Goal: Feedback & Contribution: Leave review/rating

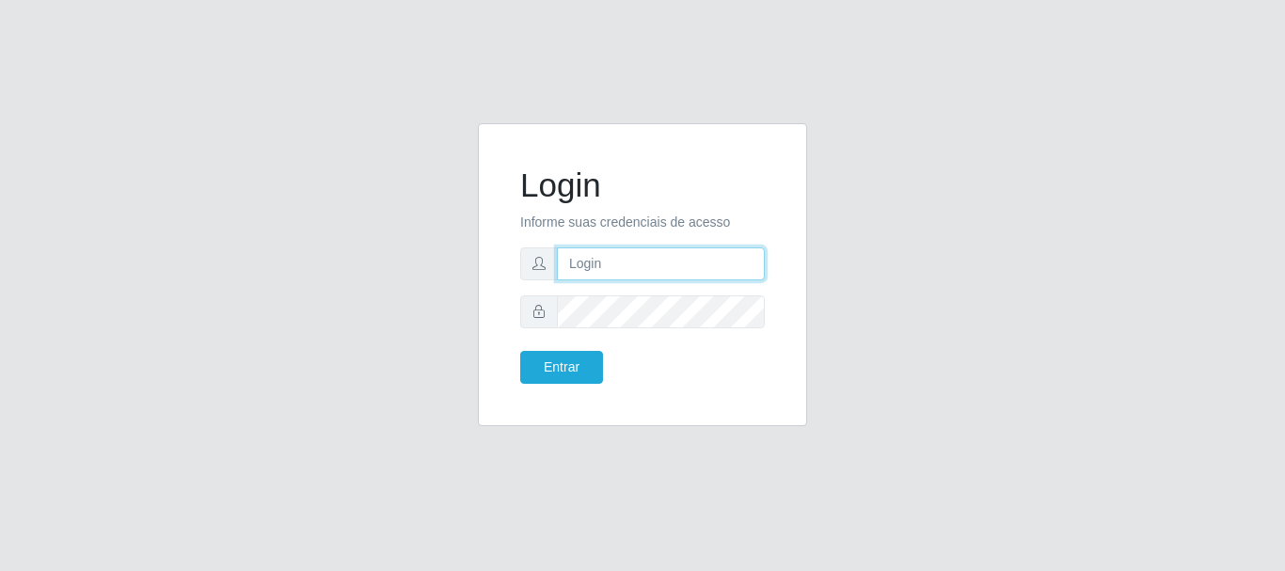
click at [662, 264] on input "text" at bounding box center [661, 263] width 208 height 33
type input "[EMAIL_ADDRESS][DOMAIN_NAME]"
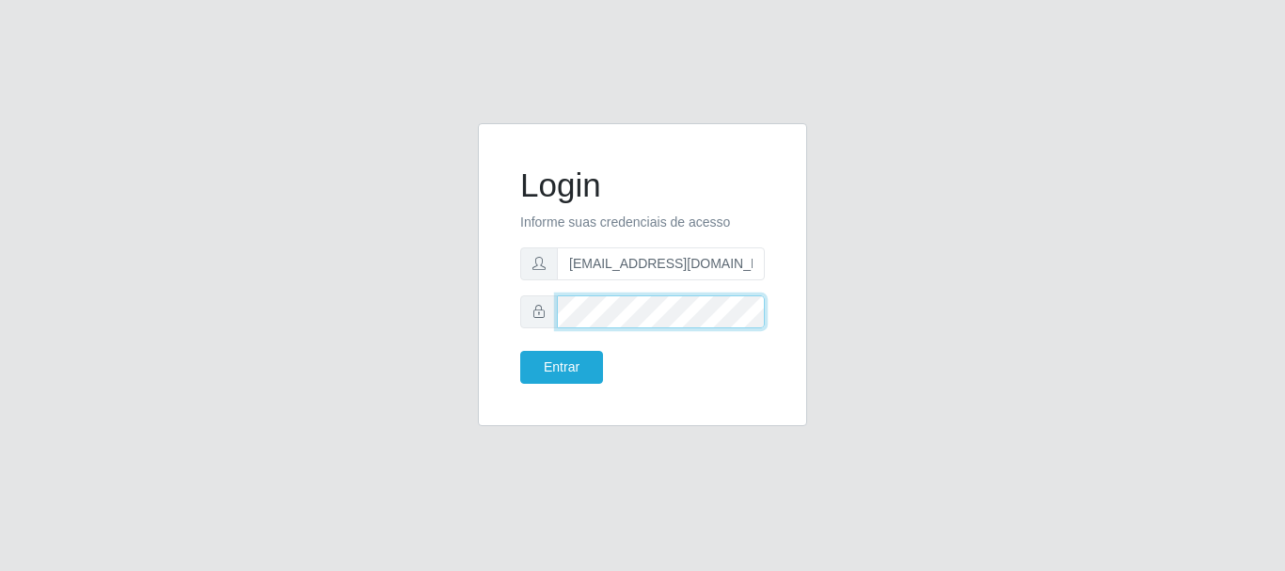
click at [520, 351] on button "Entrar" at bounding box center [561, 367] width 83 height 33
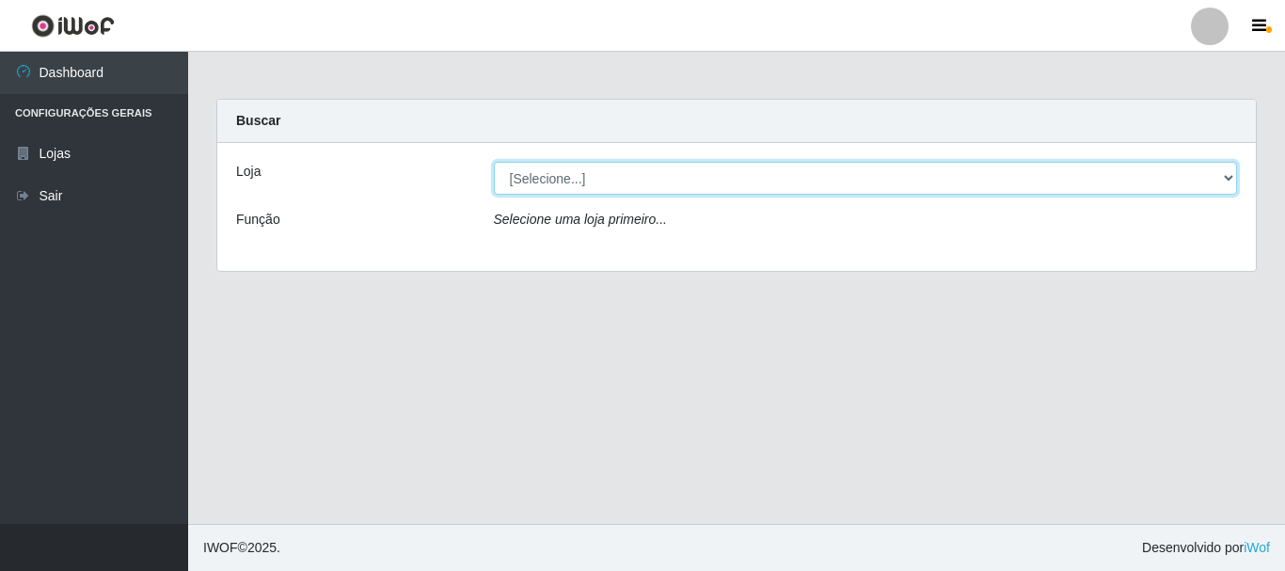
click at [566, 182] on select "[Selecione...] Hiper Queiroz - [GEOGRAPHIC_DATA]" at bounding box center [866, 178] width 744 height 33
select select "513"
click at [494, 162] on select "[Selecione...] Hiper Queiroz - [GEOGRAPHIC_DATA]" at bounding box center [866, 178] width 744 height 33
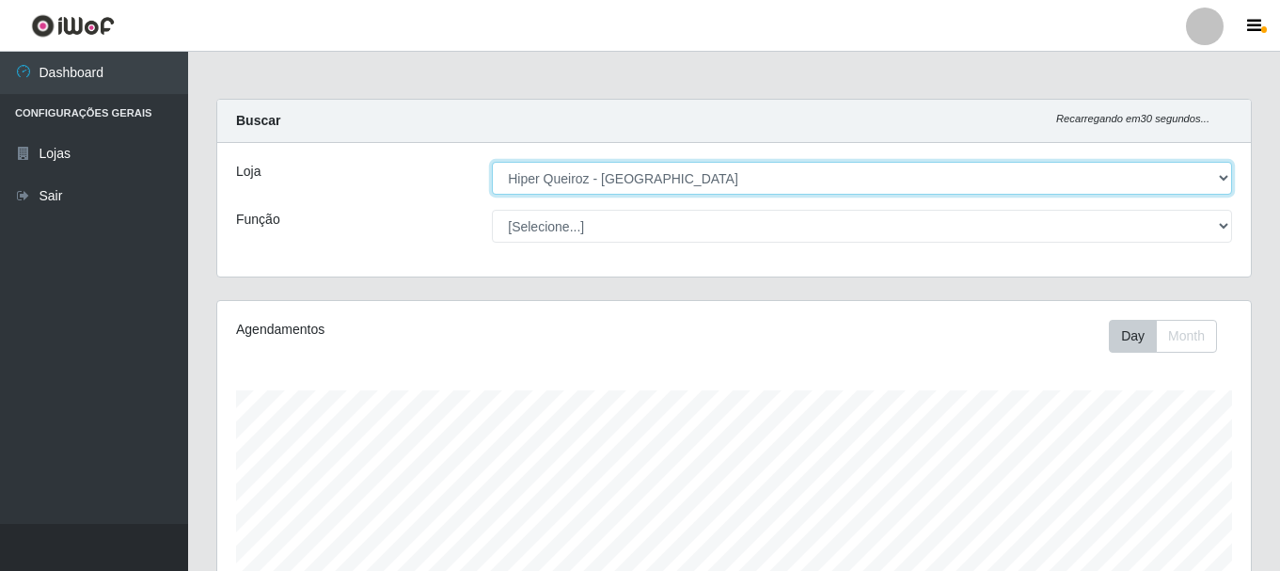
scroll to position [390, 1034]
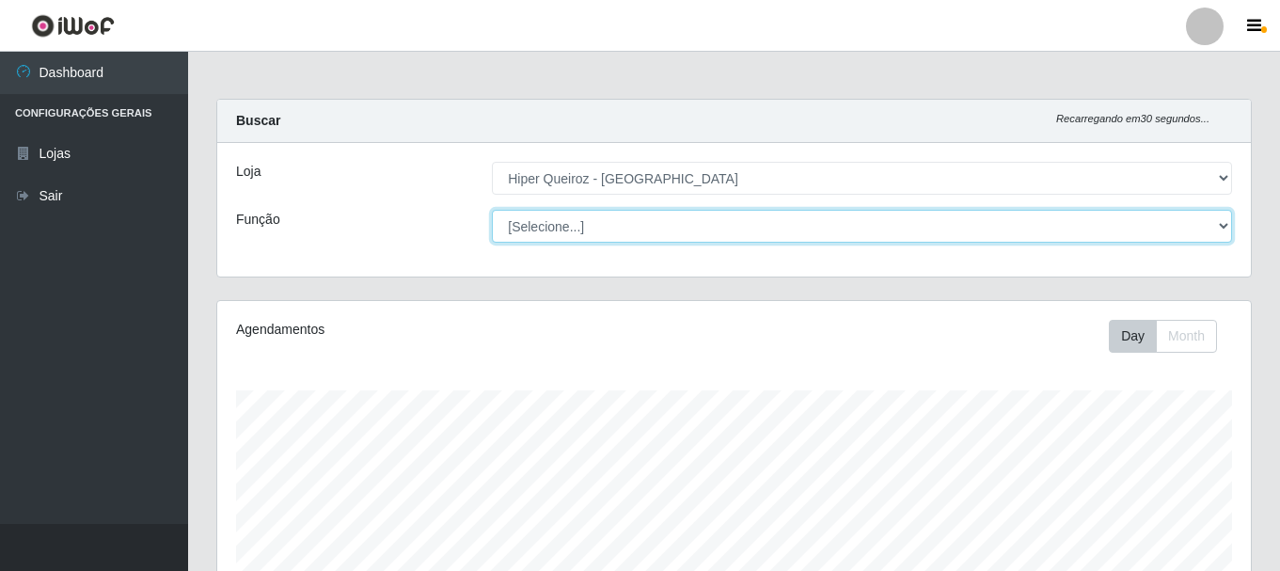
click at [547, 224] on select "[Selecione...] Embalador Embalador + Embalador ++ Operador de Caixa + Operador …" at bounding box center [862, 226] width 740 height 33
select select "1"
click at [492, 210] on select "[Selecione...] Embalador Embalador + Embalador ++ Operador de Caixa + Operador …" at bounding box center [862, 226] width 740 height 33
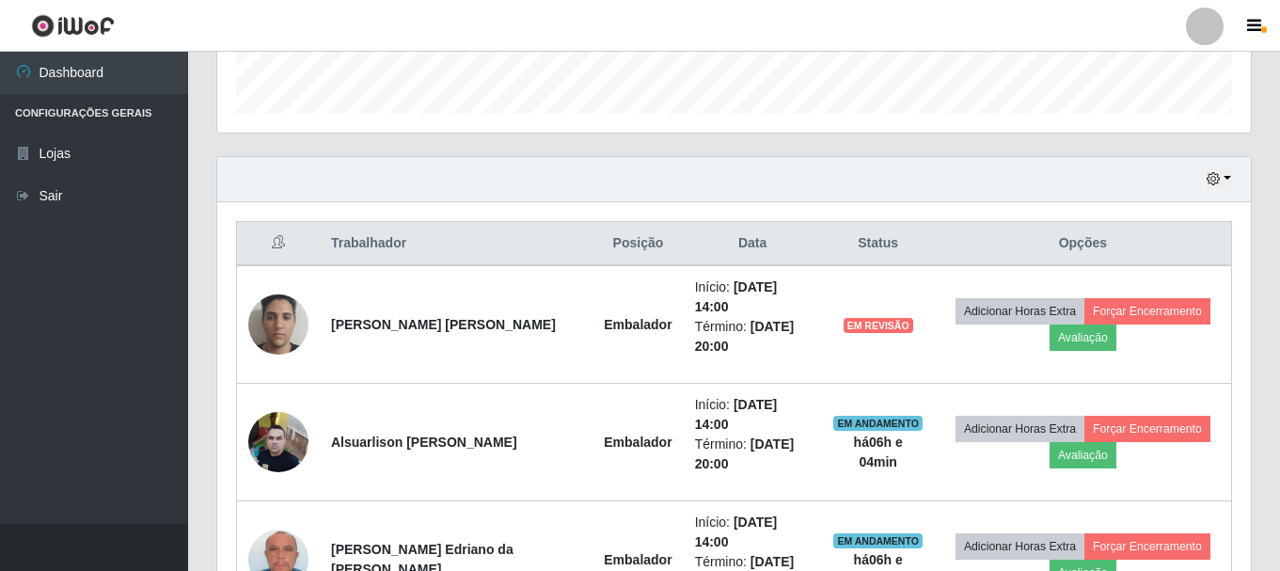
scroll to position [564, 0]
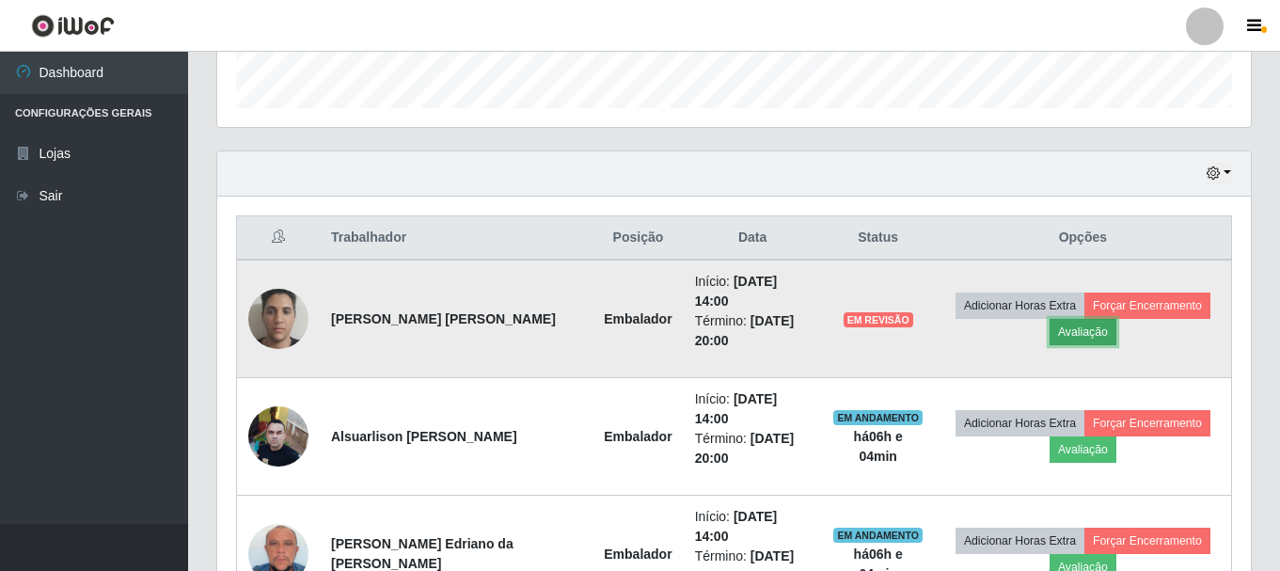
click at [1061, 325] on button "Avaliação" at bounding box center [1083, 332] width 67 height 26
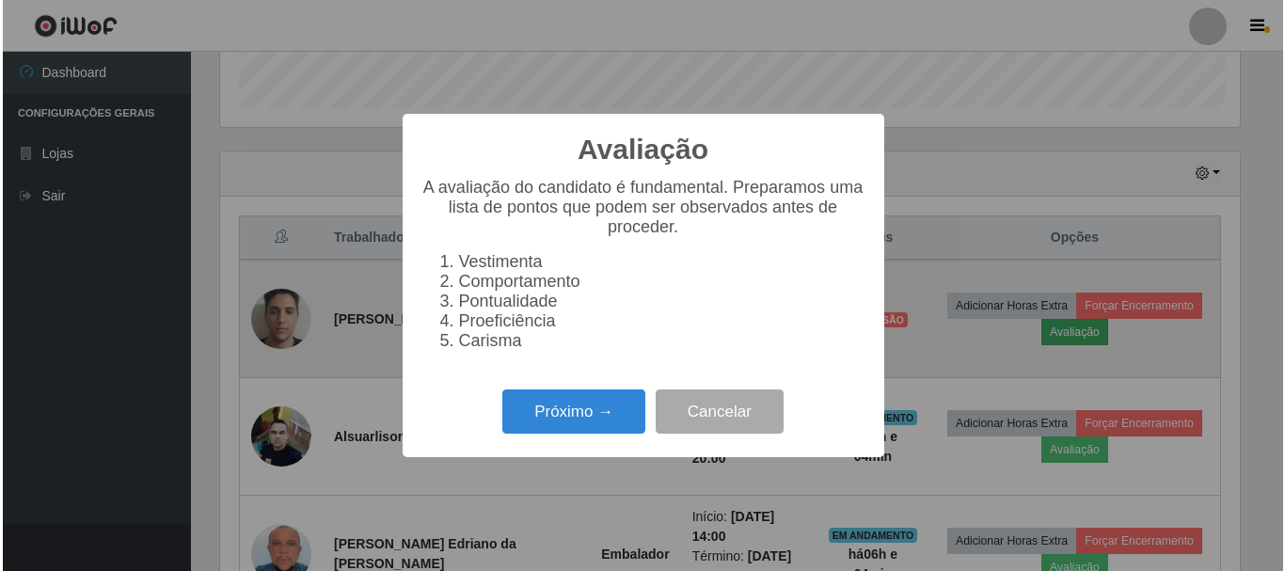
scroll to position [390, 1024]
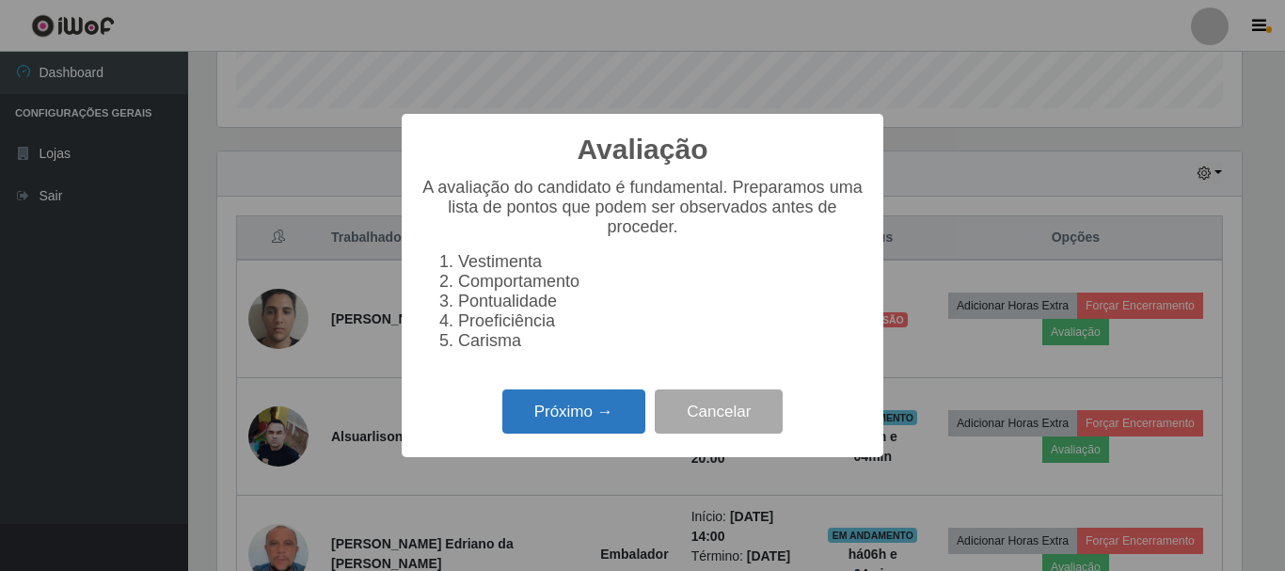
click at [543, 402] on button "Próximo →" at bounding box center [573, 411] width 143 height 44
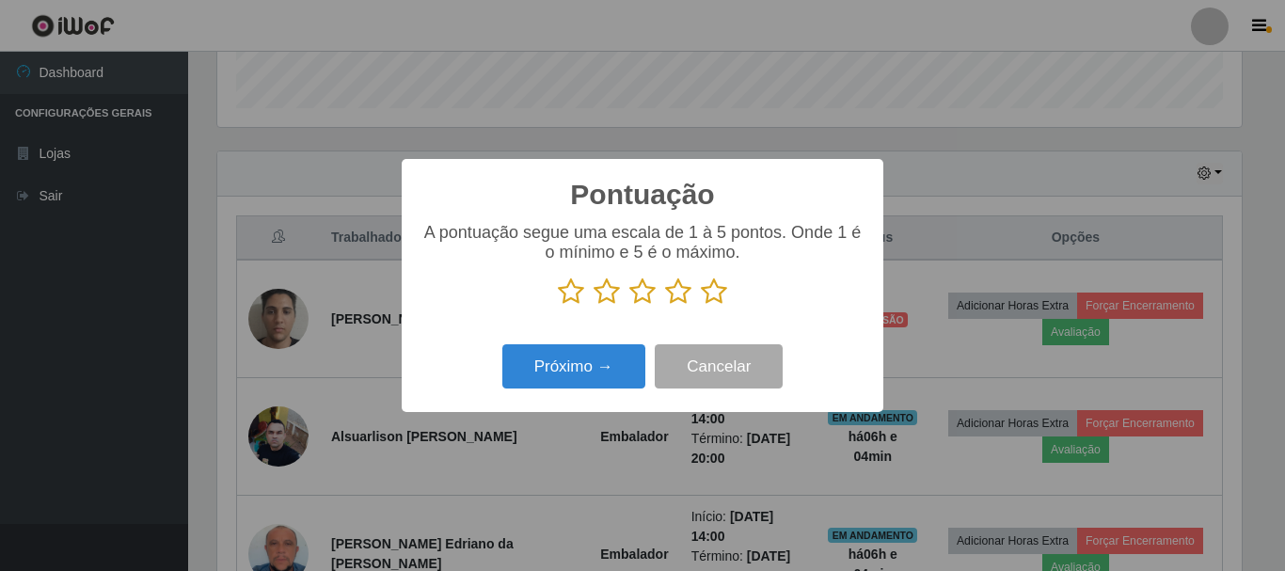
click at [714, 298] on icon at bounding box center [714, 291] width 26 height 28
click at [701, 306] on input "radio" at bounding box center [701, 306] width 0 height 0
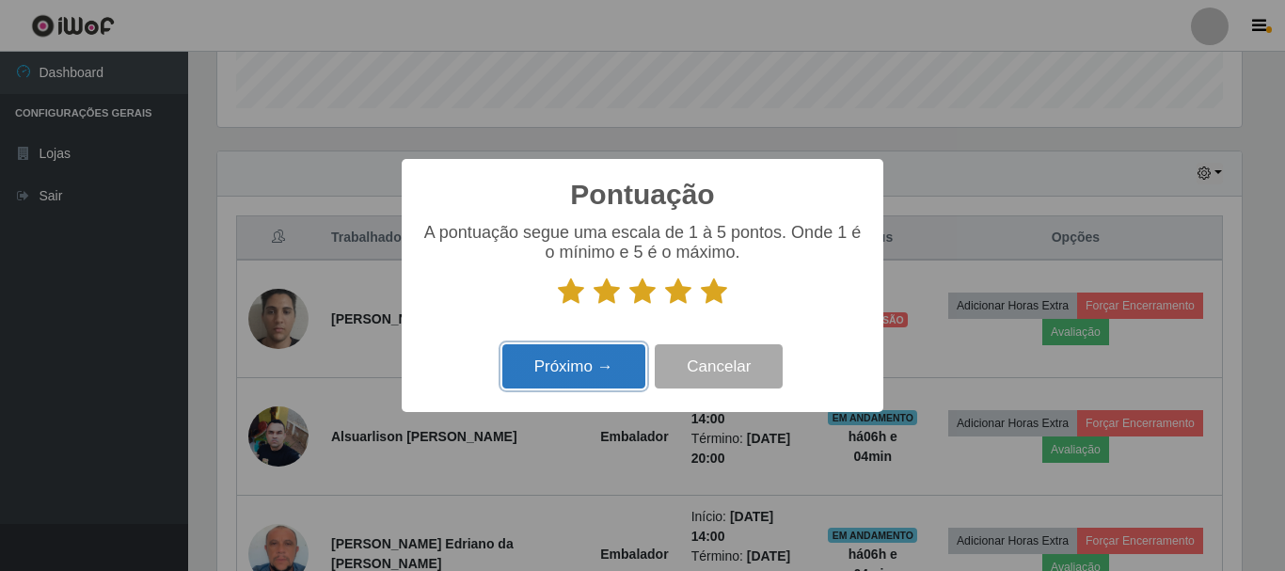
click at [599, 372] on button "Próximo →" at bounding box center [573, 366] width 143 height 44
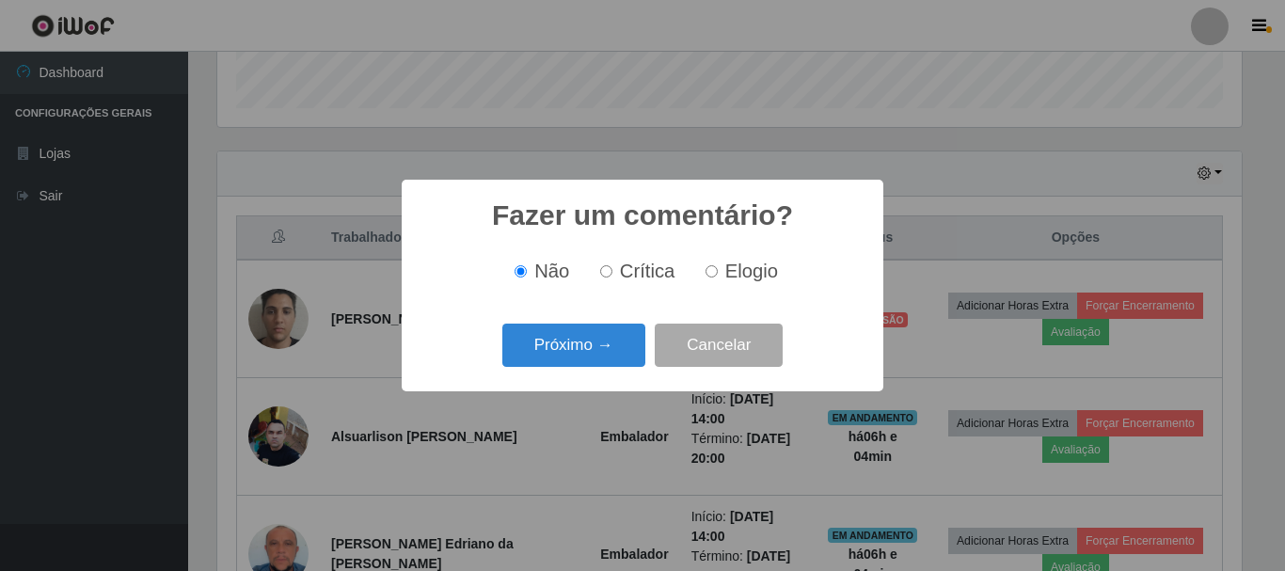
click at [711, 270] on input "Elogio" at bounding box center [711, 271] width 12 height 12
radio input "true"
click at [583, 353] on button "Próximo →" at bounding box center [573, 346] width 143 height 44
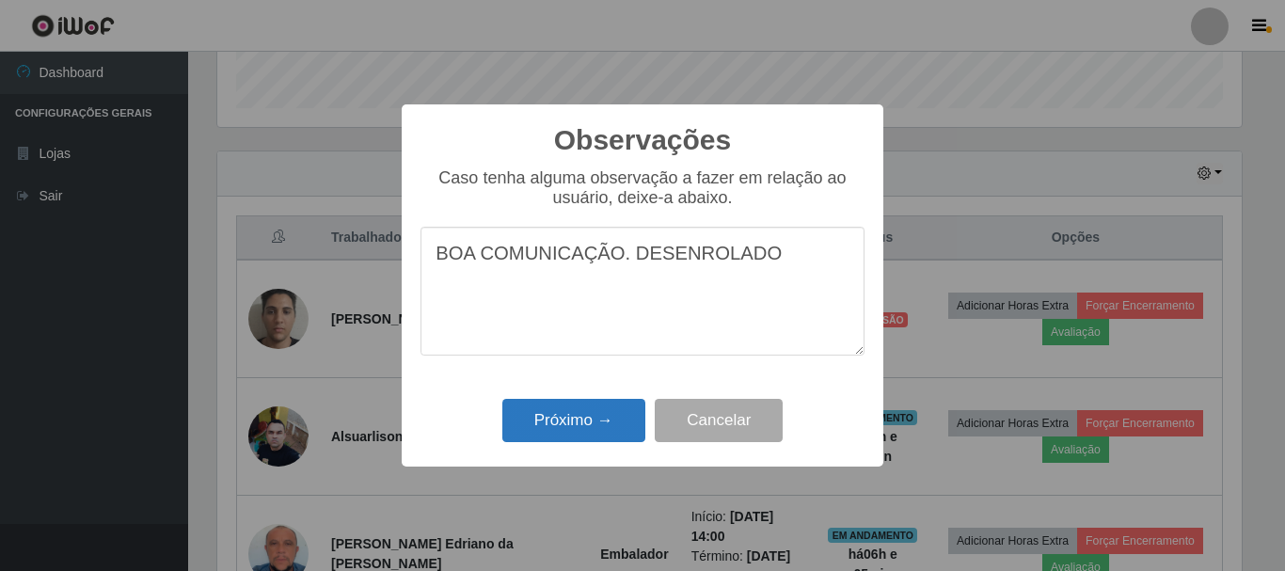
type textarea "BOA COMUNICAÇÃO. DESENROLADO"
click at [576, 431] on button "Próximo →" at bounding box center [573, 421] width 143 height 44
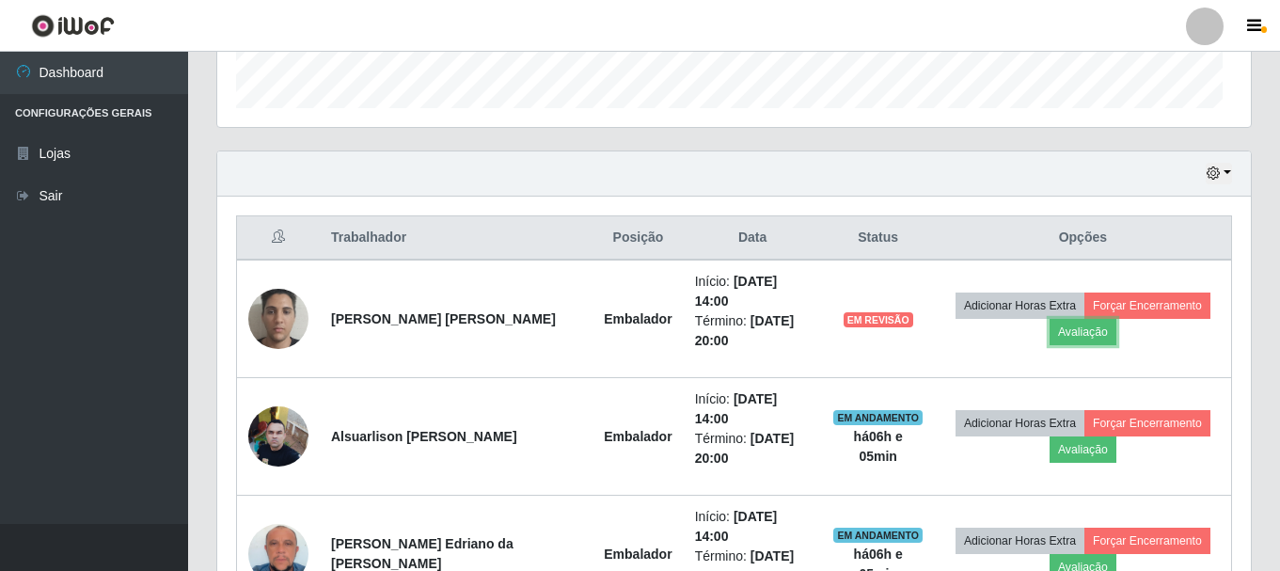
scroll to position [390, 1034]
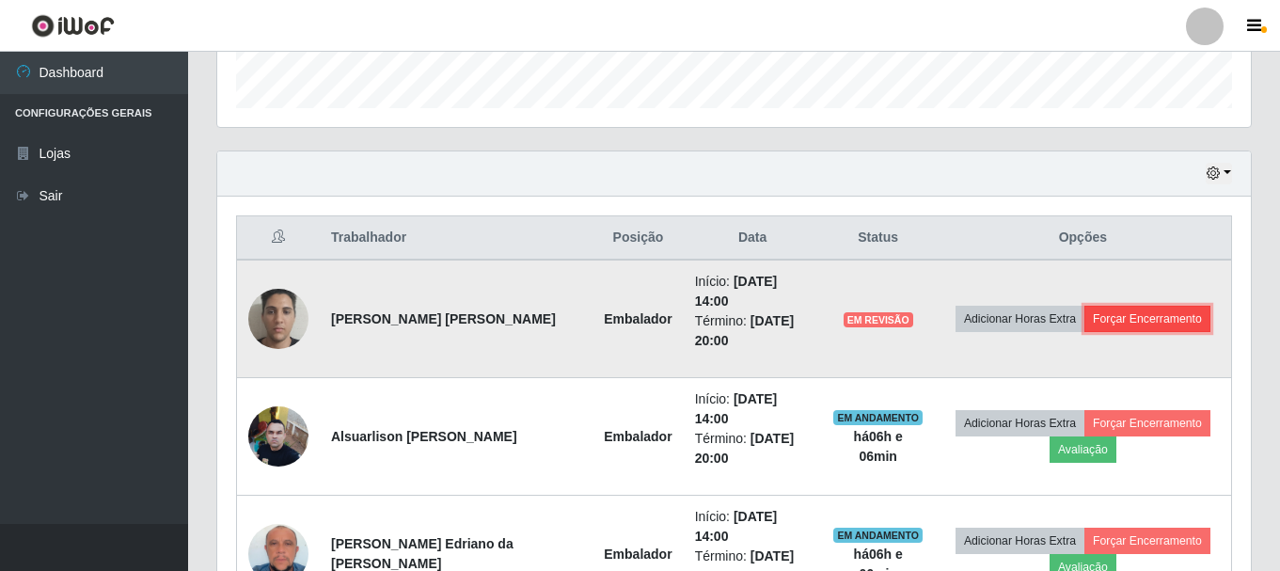
click at [1137, 311] on button "Forçar Encerramento" at bounding box center [1147, 319] width 126 height 26
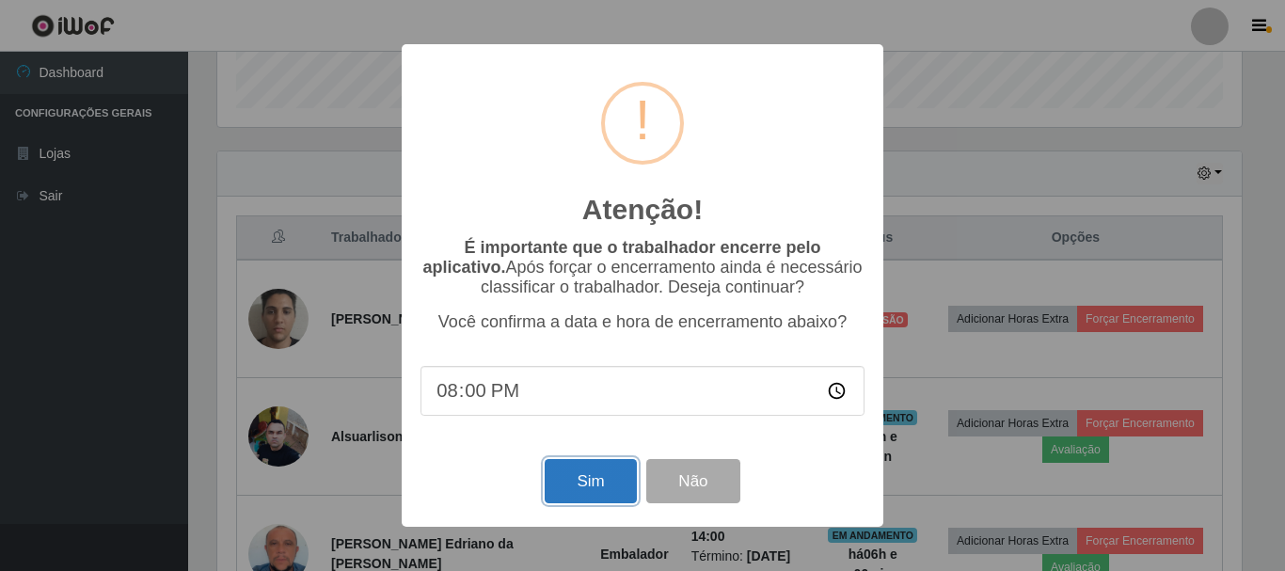
click at [562, 491] on button "Sim" at bounding box center [590, 481] width 91 height 44
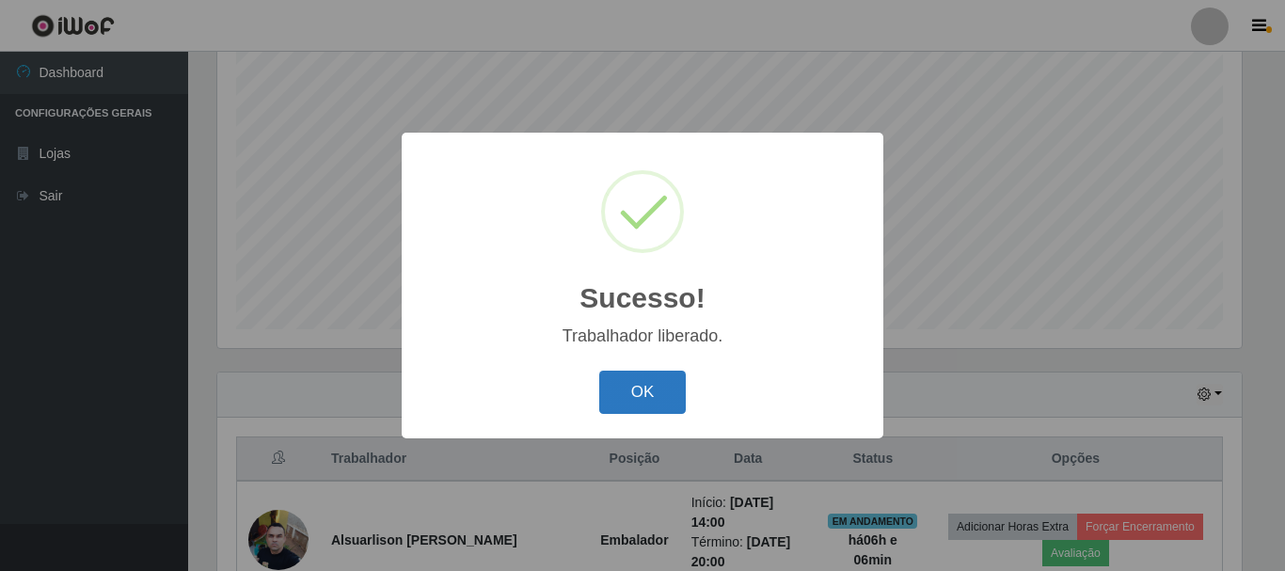
click at [626, 390] on button "OK" at bounding box center [642, 393] width 87 height 44
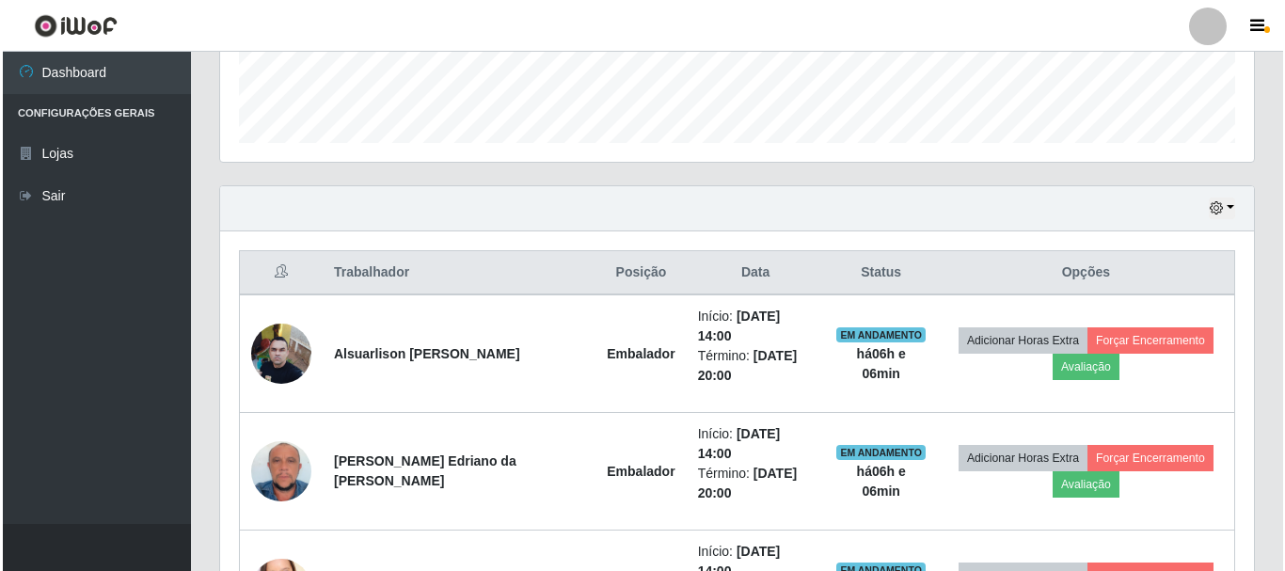
scroll to position [531, 0]
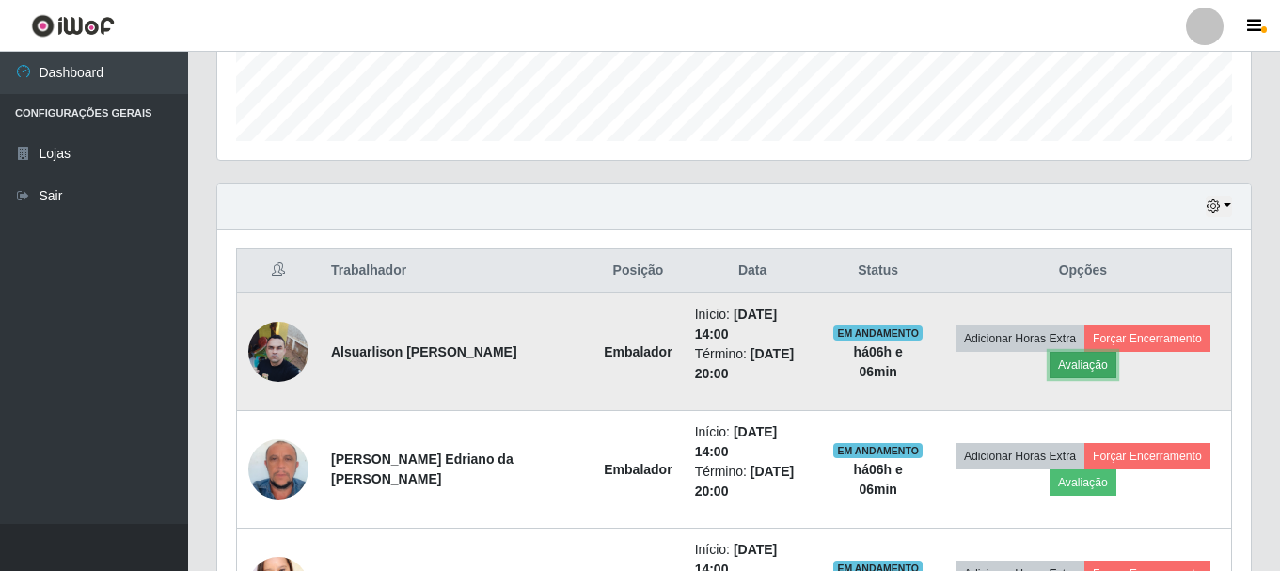
click at [1059, 355] on button "Avaliação" at bounding box center [1083, 365] width 67 height 26
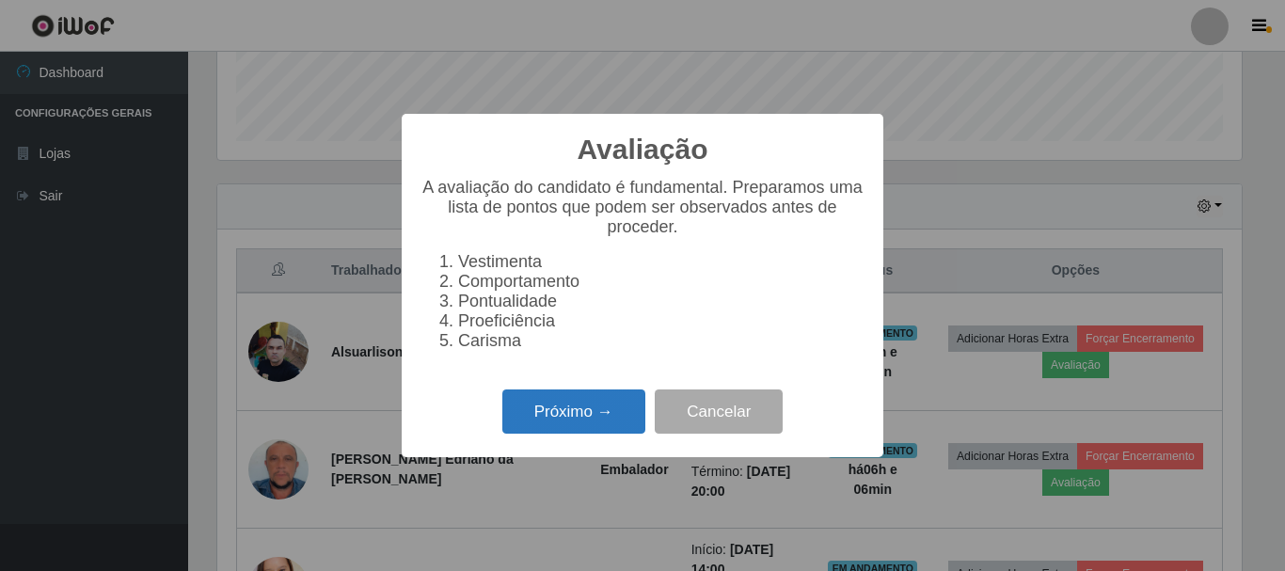
click at [563, 419] on button "Próximo →" at bounding box center [573, 411] width 143 height 44
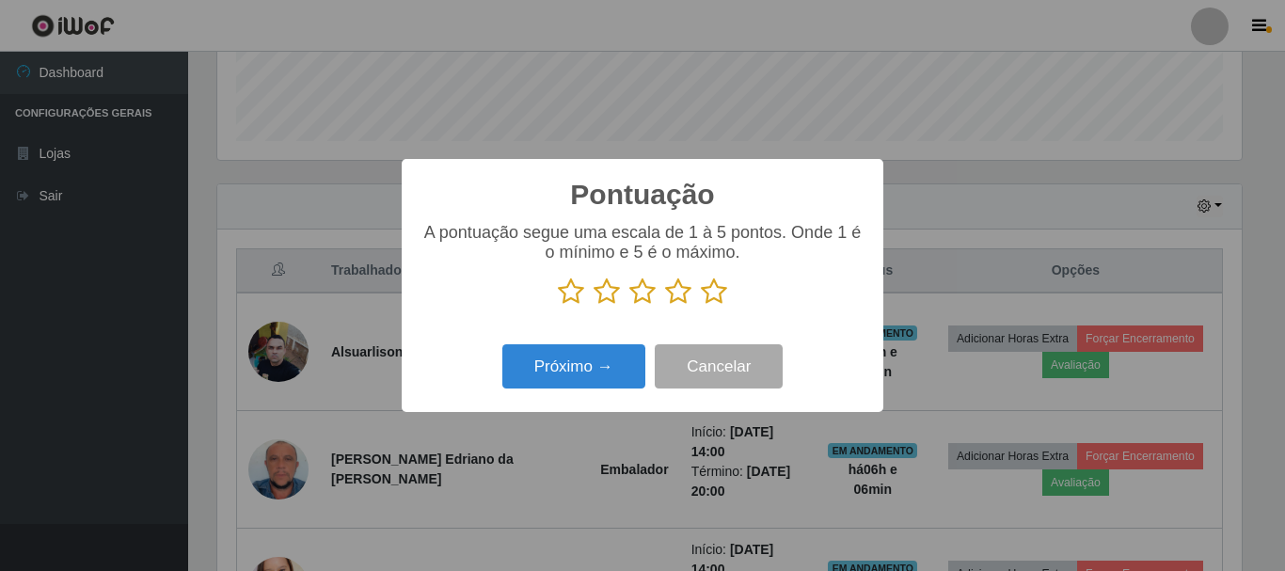
scroll to position [940028, 939394]
click at [682, 295] on icon at bounding box center [678, 291] width 26 height 28
click at [665, 306] on input "radio" at bounding box center [665, 306] width 0 height 0
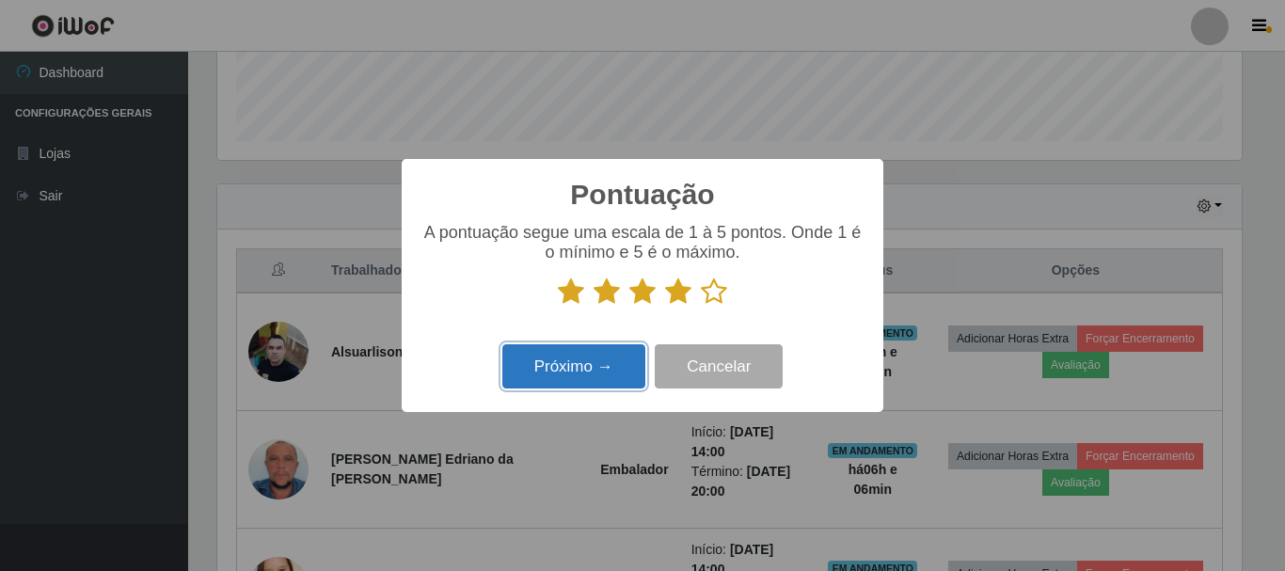
click at [613, 376] on button "Próximo →" at bounding box center [573, 366] width 143 height 44
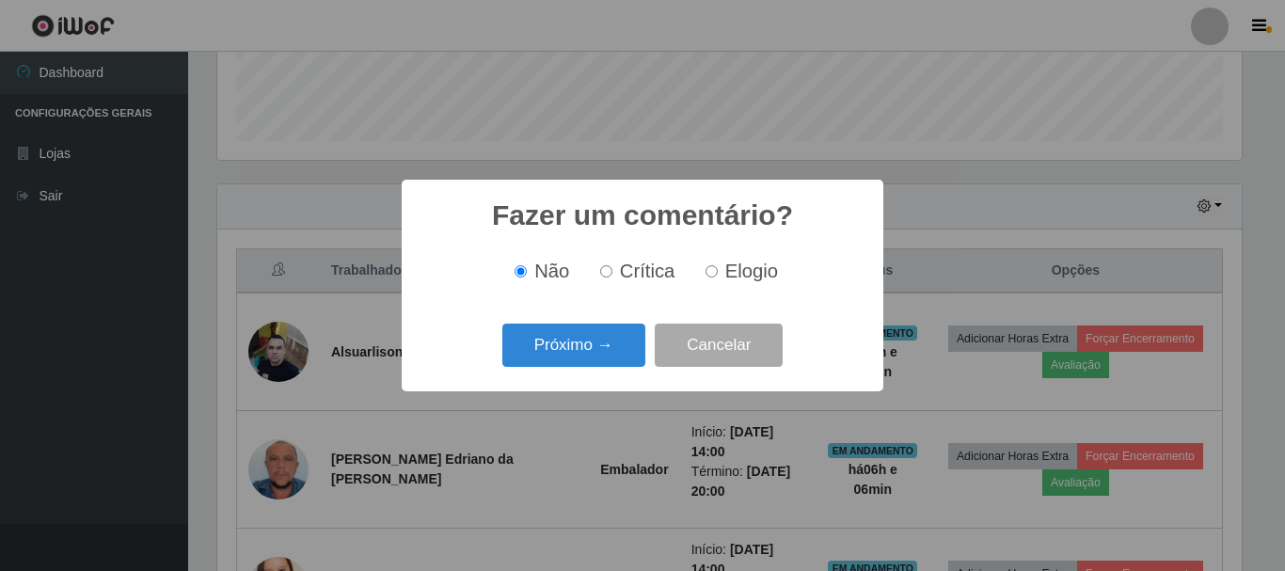
click at [714, 277] on input "Elogio" at bounding box center [711, 271] width 12 height 12
radio input "true"
click at [556, 344] on button "Próximo →" at bounding box center [573, 346] width 143 height 44
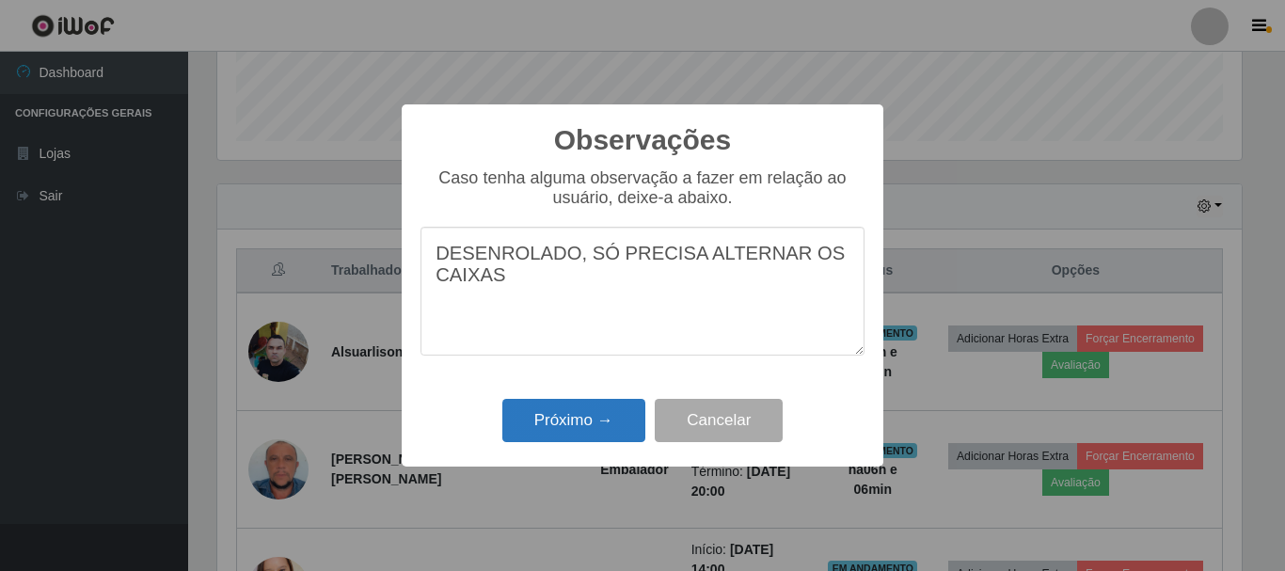
type textarea "DESENROLADO, SÓ PRECISA ALTERNAR OS CAIXAS"
click at [555, 420] on button "Próximo →" at bounding box center [573, 421] width 143 height 44
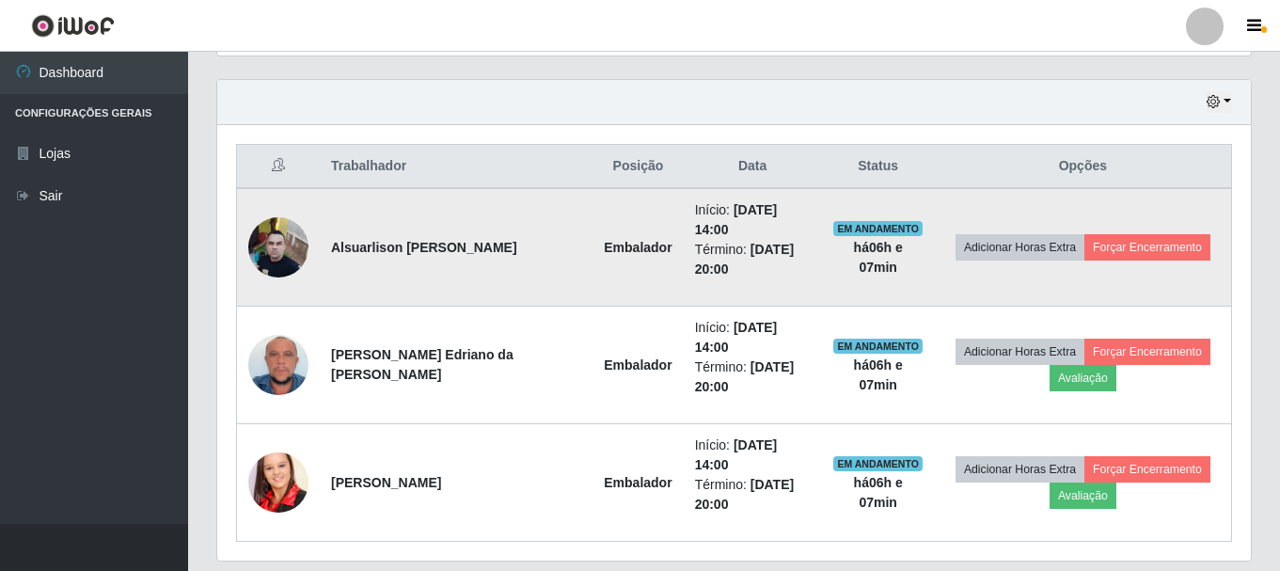
scroll to position [637, 0]
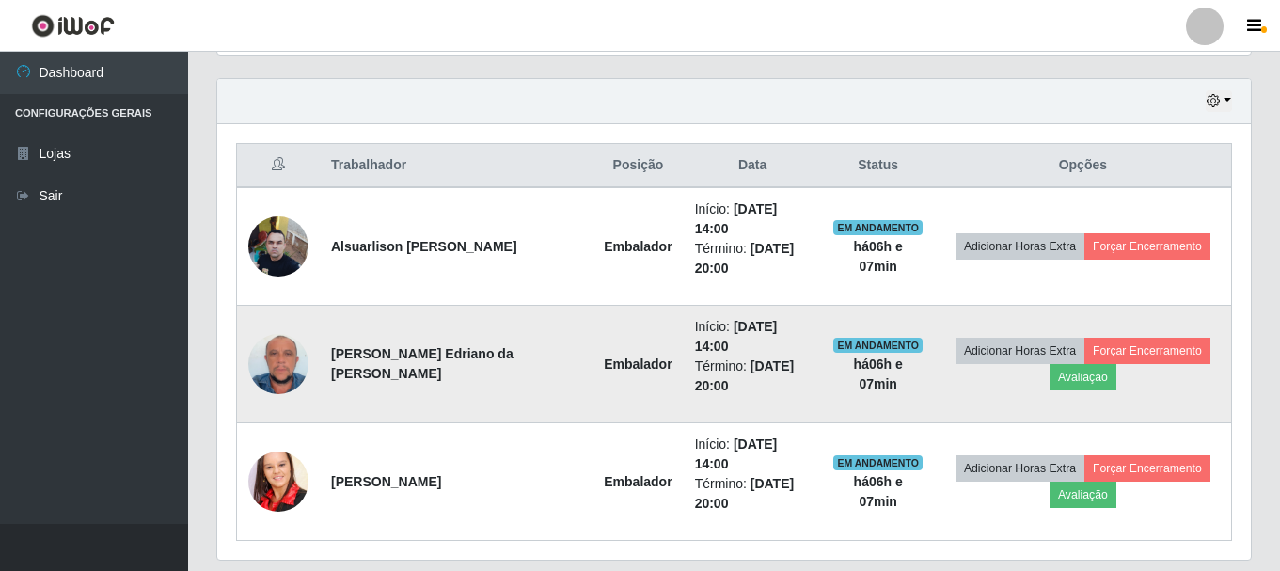
click at [271, 333] on img at bounding box center [278, 364] width 60 height 65
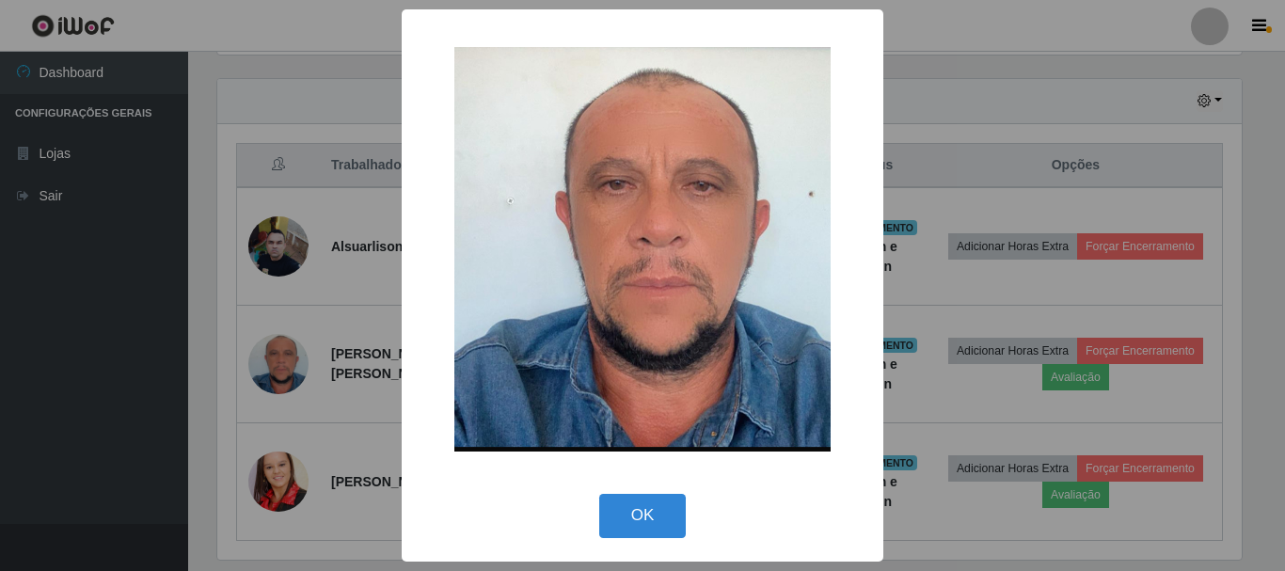
click at [88, 368] on div "× OK Cancel" at bounding box center [642, 285] width 1285 height 571
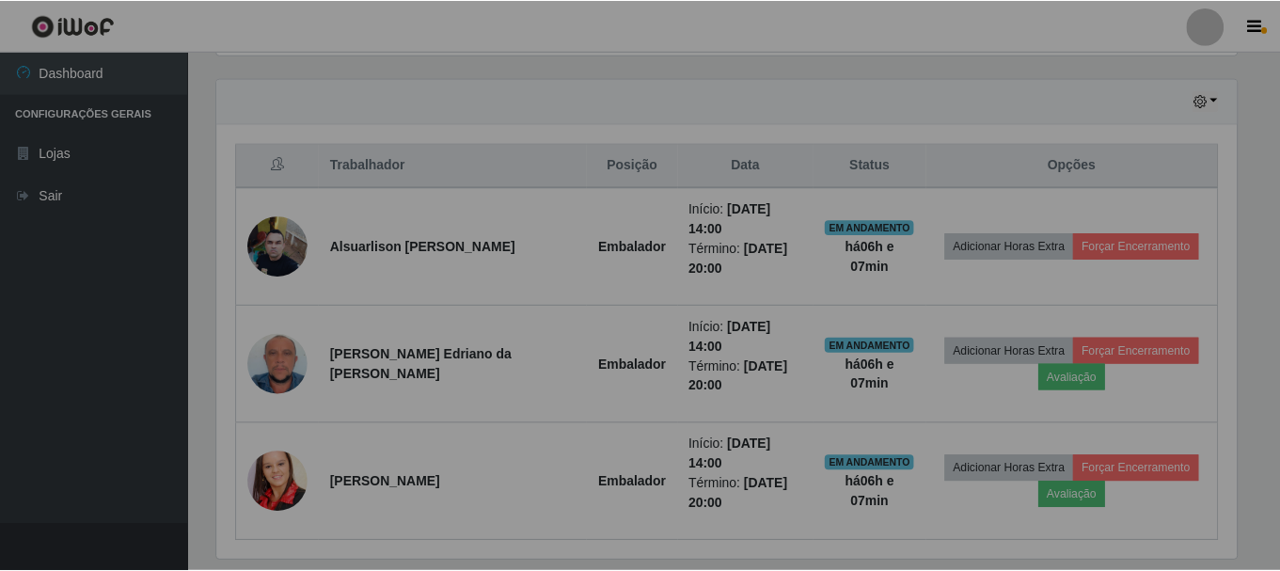
scroll to position [390, 1034]
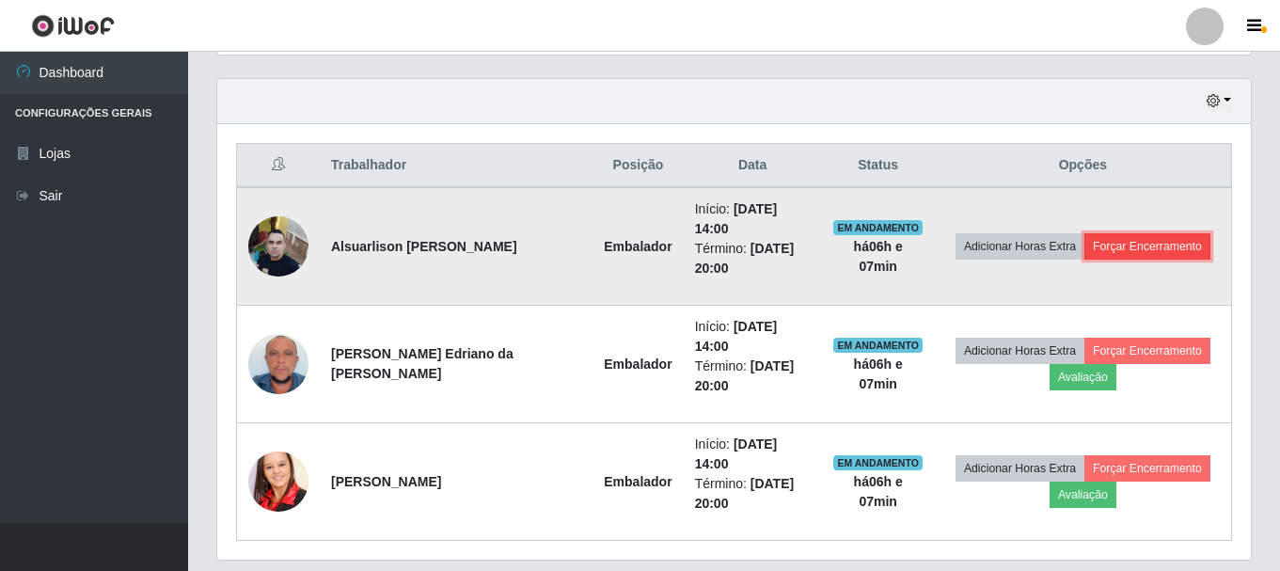
click at [1171, 233] on button "Forçar Encerramento" at bounding box center [1147, 246] width 126 height 26
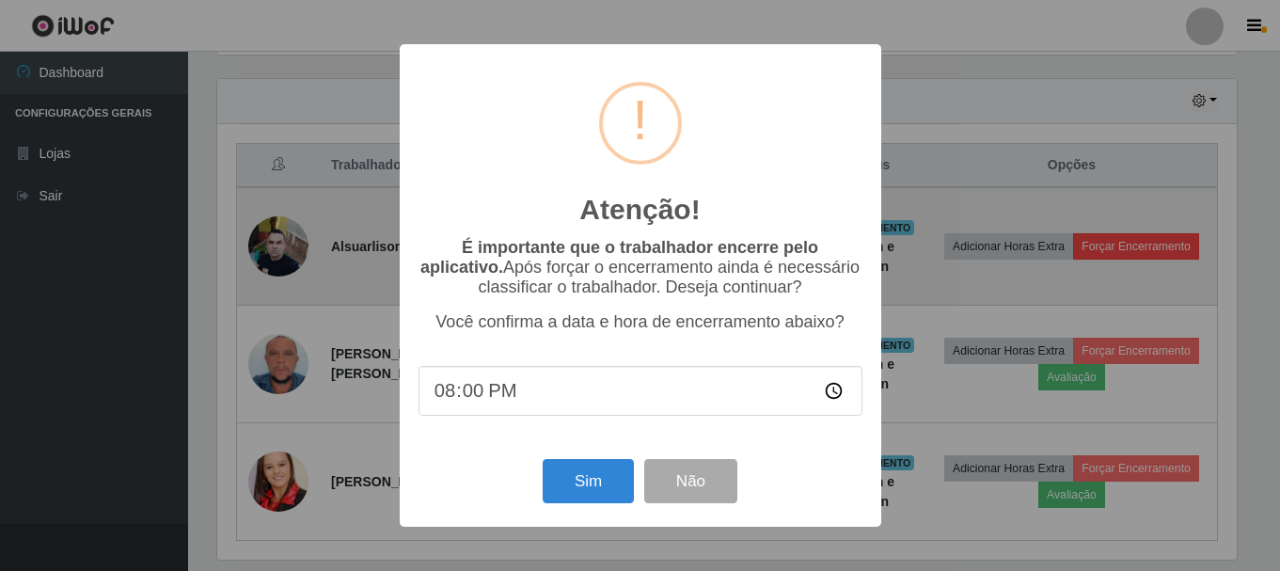
scroll to position [390, 1024]
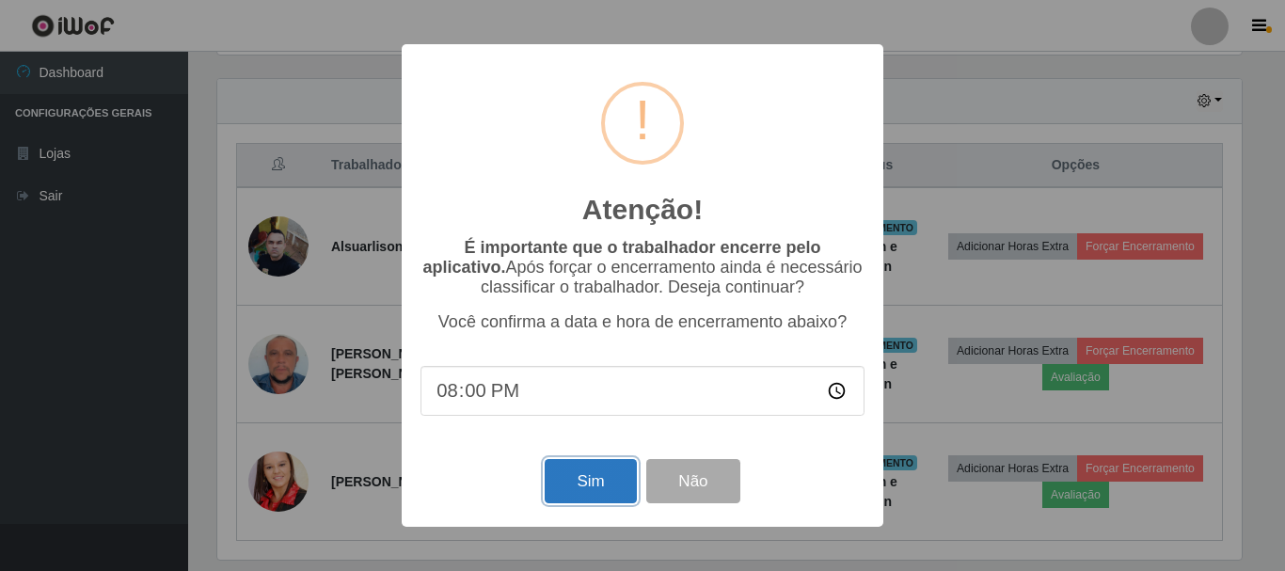
click at [566, 487] on button "Sim" at bounding box center [590, 481] width 91 height 44
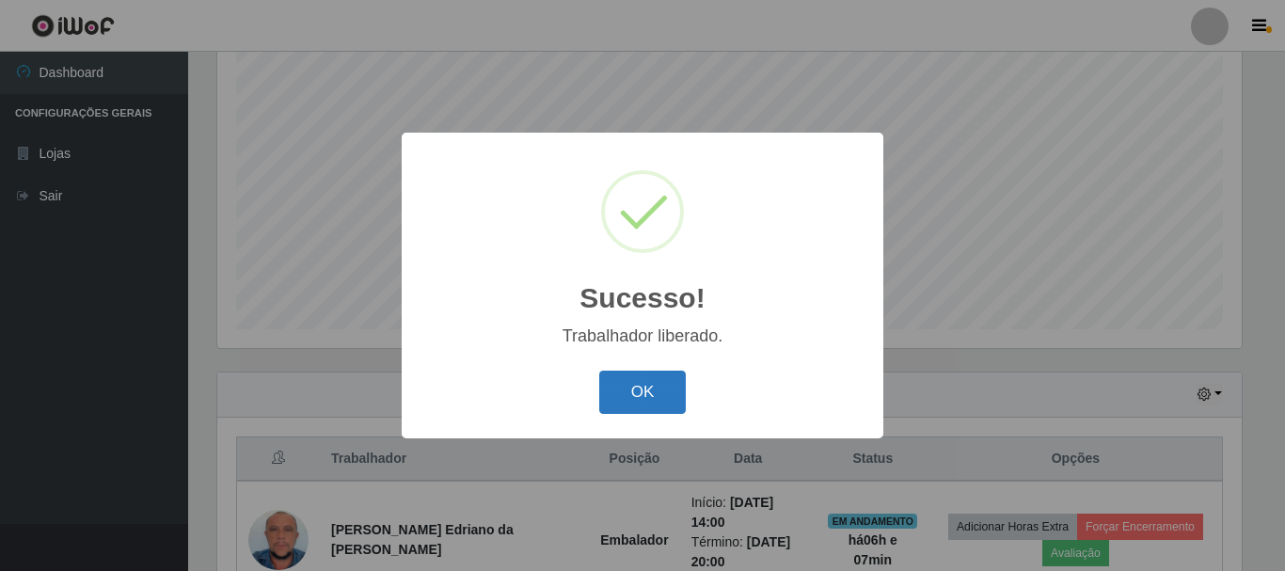
click at [645, 389] on button "OK" at bounding box center [642, 393] width 87 height 44
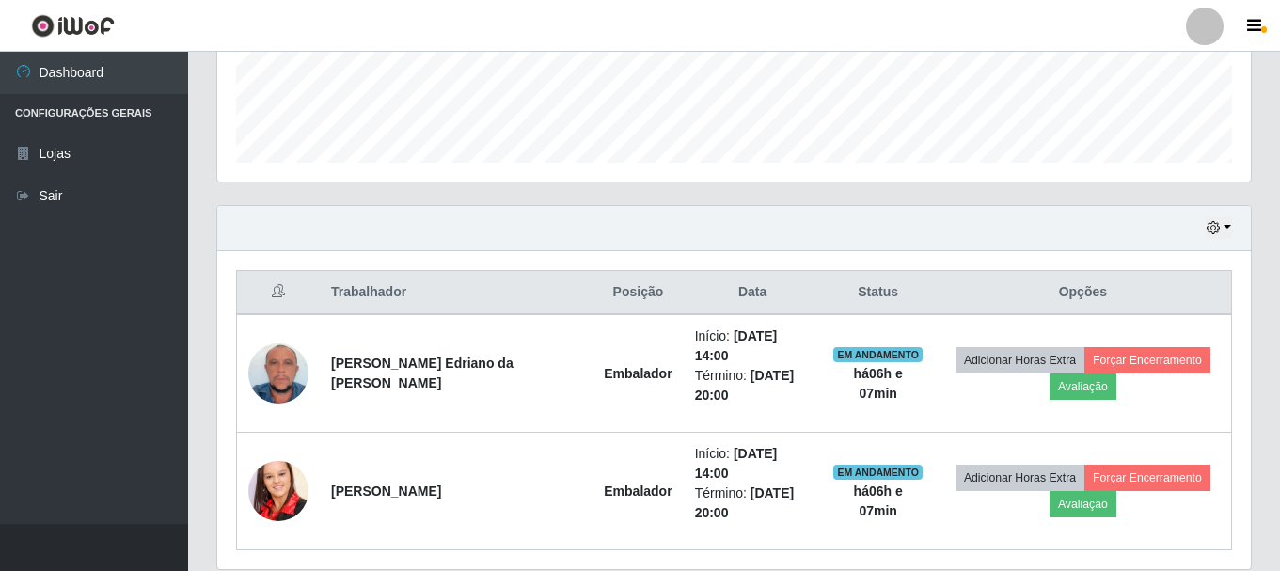
scroll to position [539, 0]
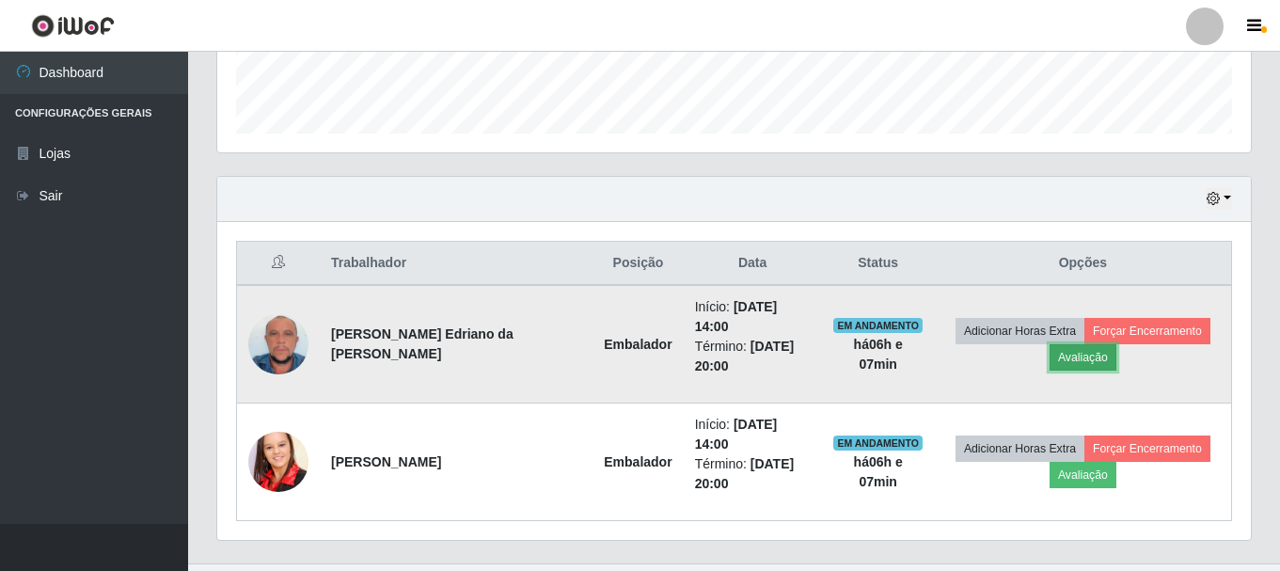
click at [1086, 348] on button "Avaliação" at bounding box center [1083, 357] width 67 height 26
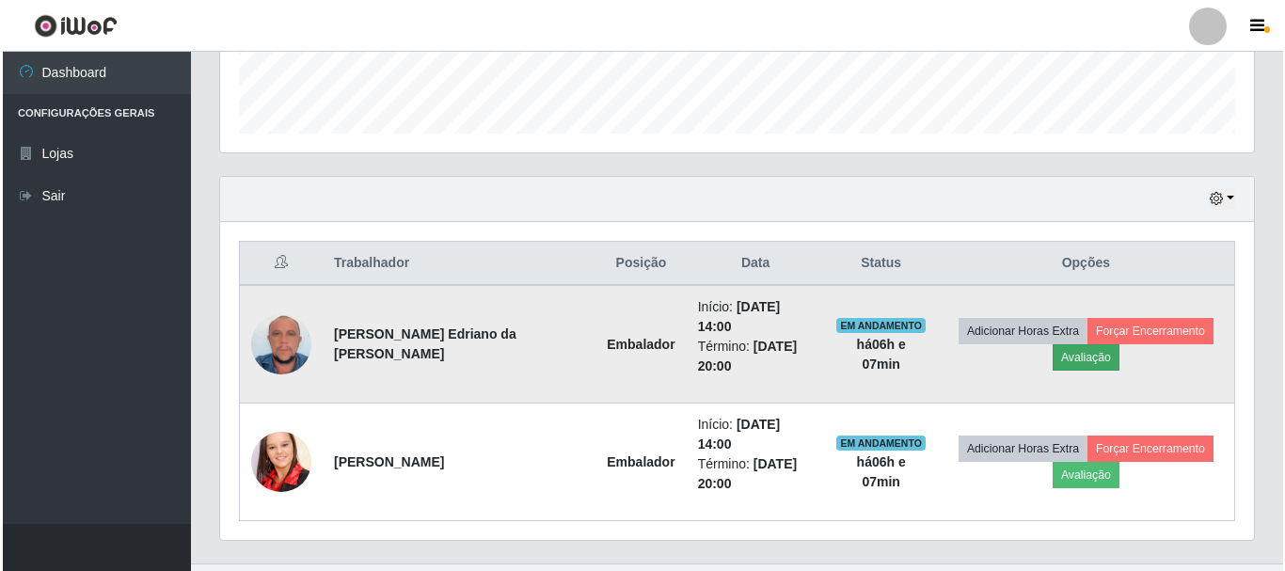
scroll to position [390, 1024]
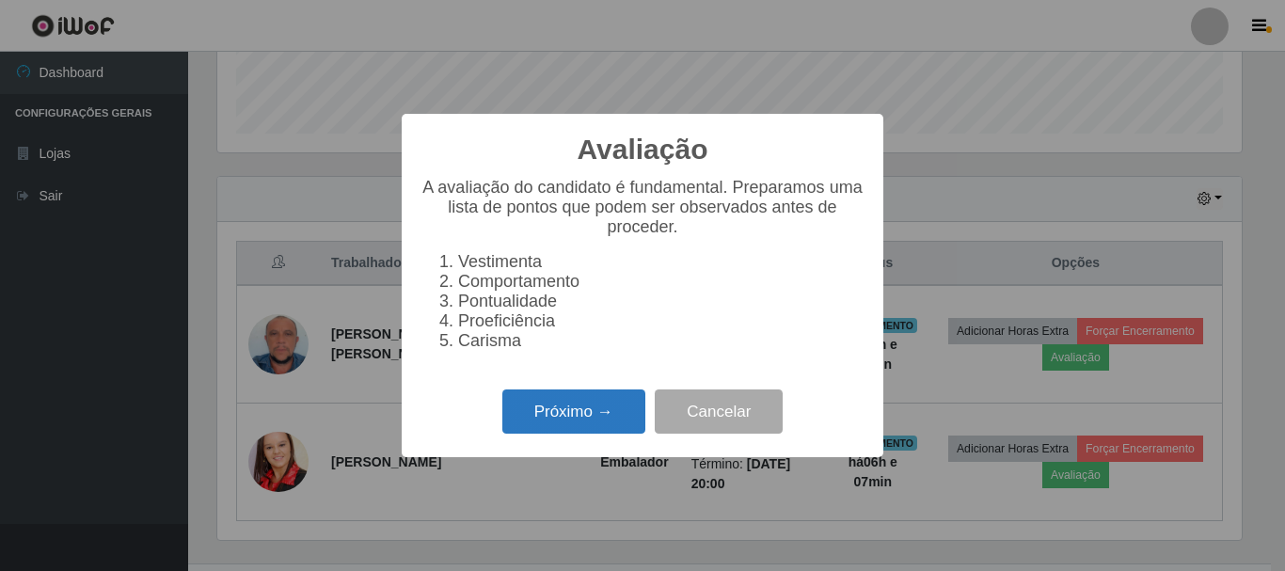
click at [590, 434] on button "Próximo →" at bounding box center [573, 411] width 143 height 44
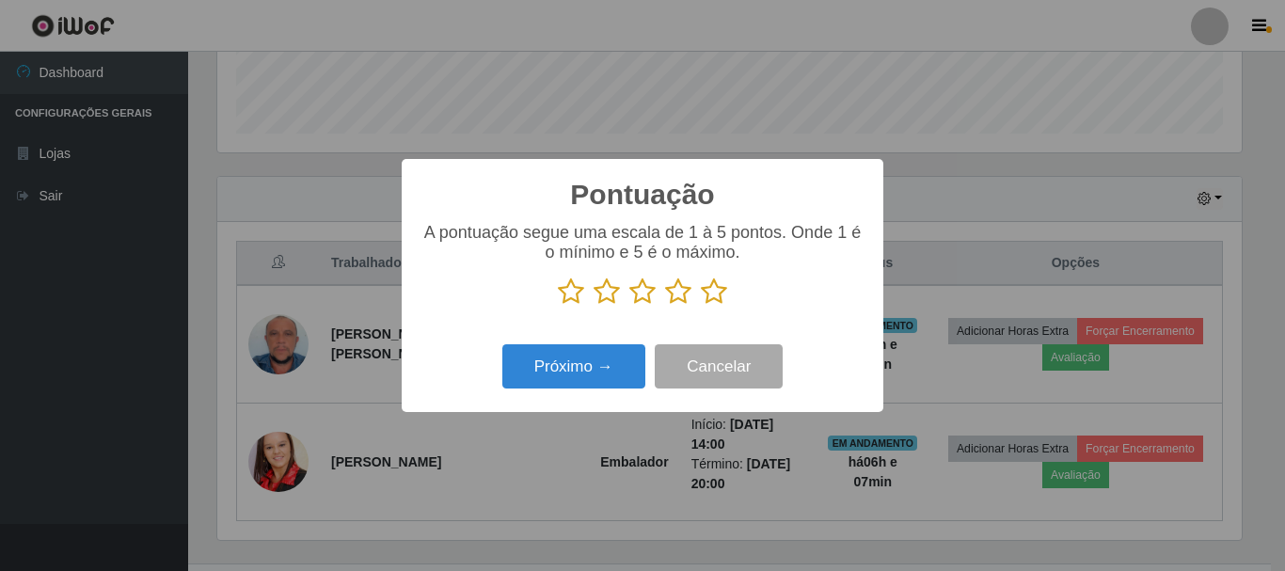
click at [639, 297] on icon at bounding box center [642, 291] width 26 height 28
click at [629, 306] on input "radio" at bounding box center [629, 306] width 0 height 0
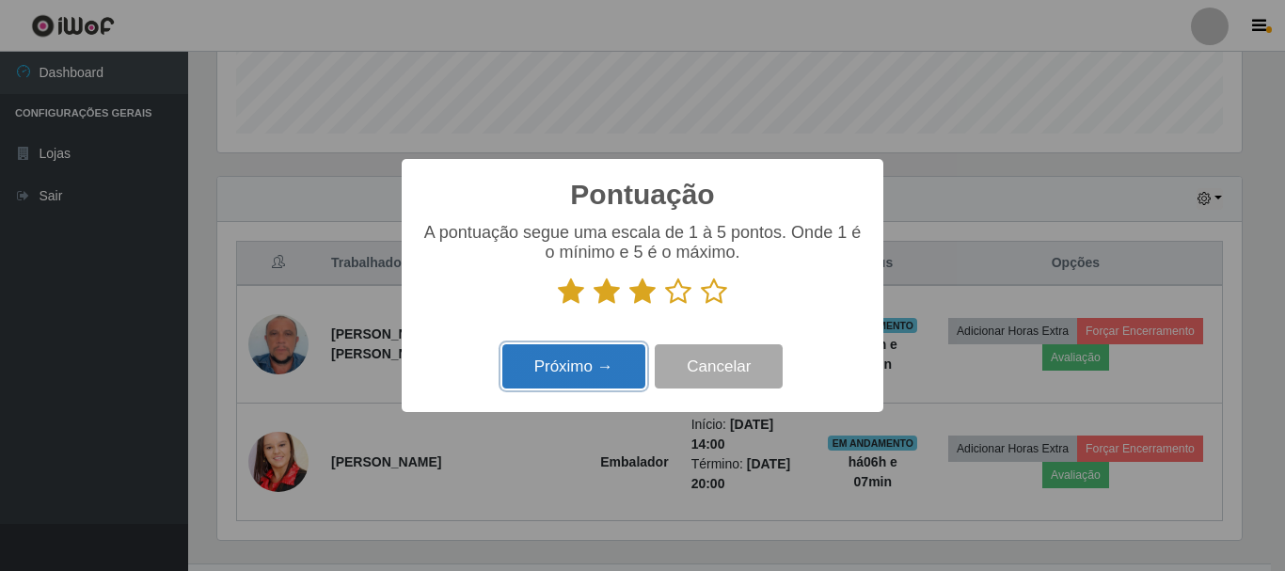
click at [580, 364] on button "Próximo →" at bounding box center [573, 366] width 143 height 44
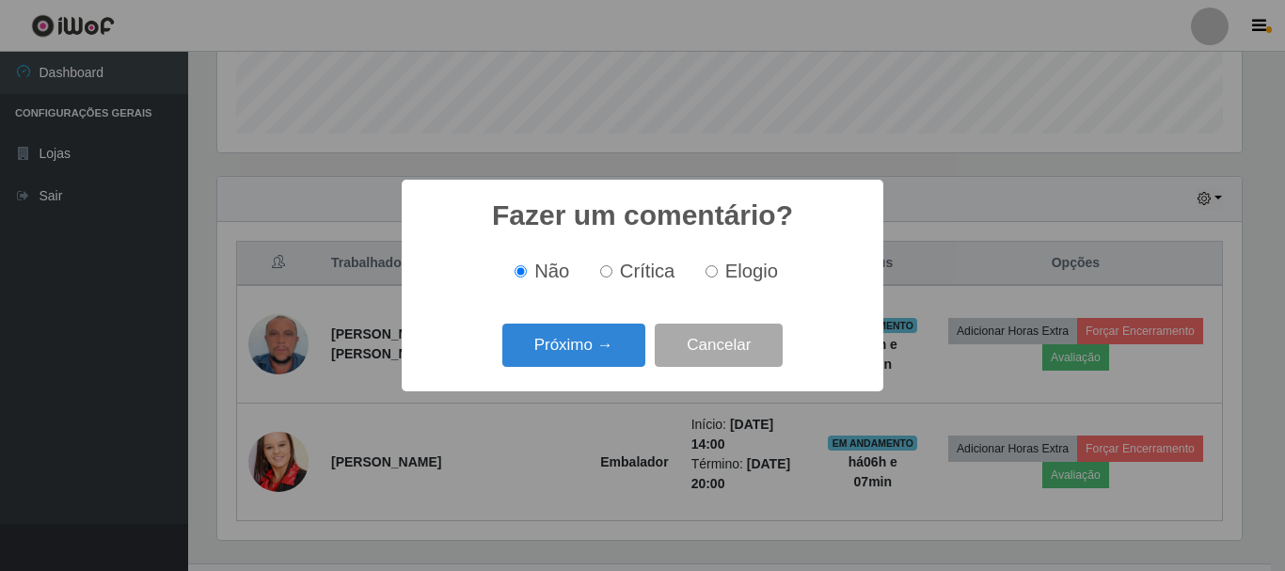
click at [608, 276] on input "Crítica" at bounding box center [606, 271] width 12 height 12
radio input "true"
click at [577, 349] on button "Próximo →" at bounding box center [573, 346] width 143 height 44
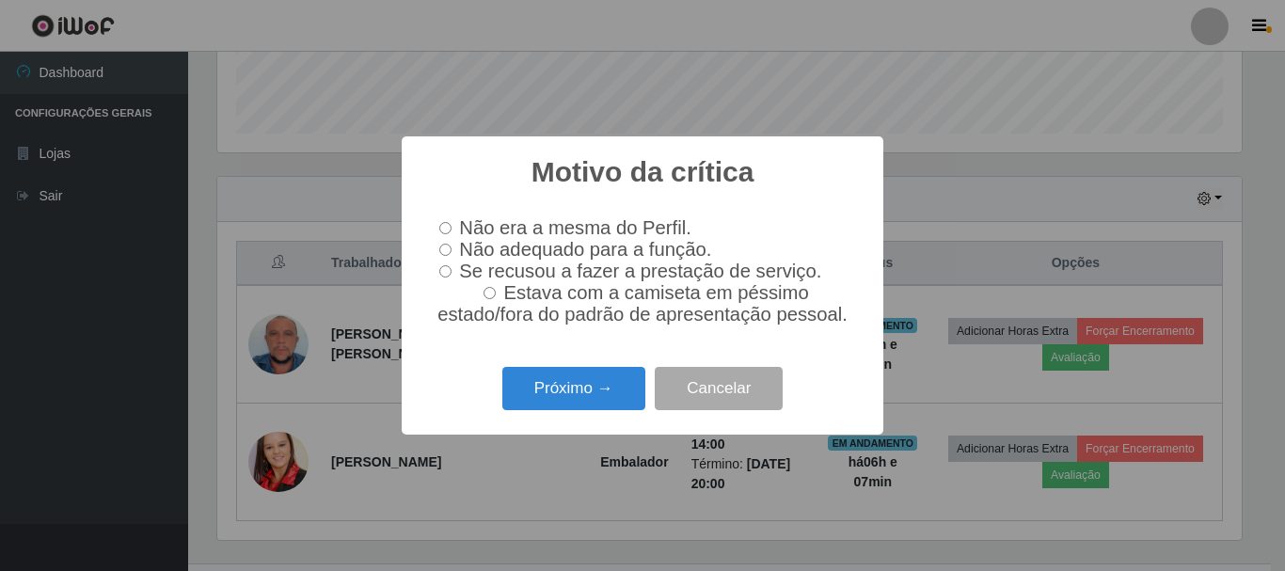
click at [448, 246] on input "Não adequado para a função." at bounding box center [445, 250] width 12 height 12
radio input "true"
click at [563, 390] on button "Próximo →" at bounding box center [573, 389] width 143 height 44
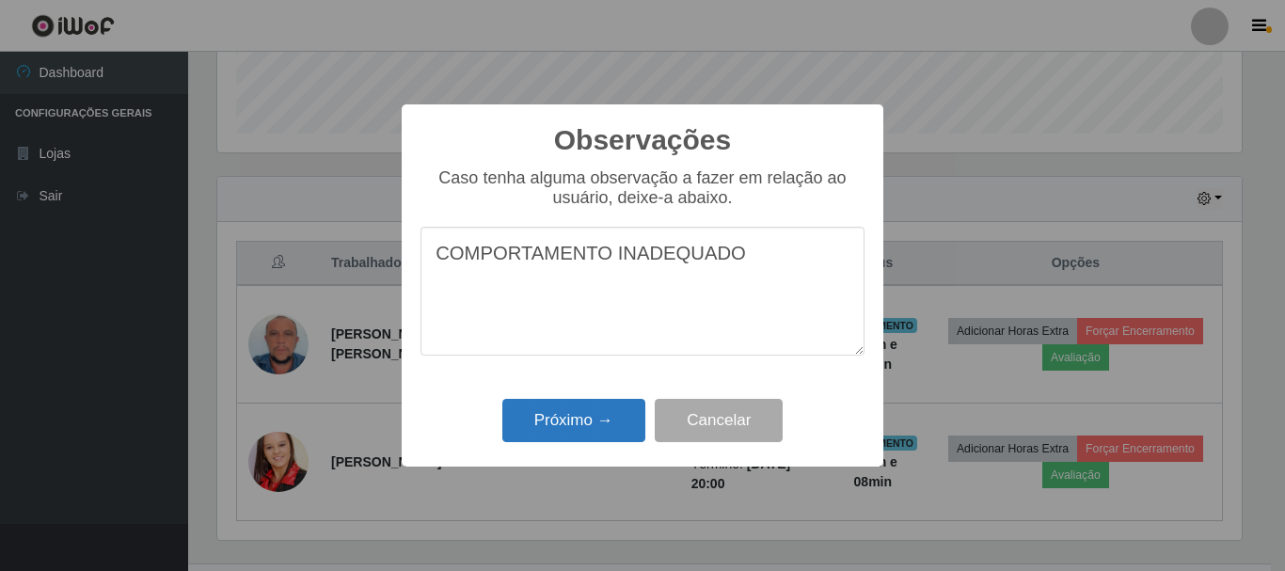
type textarea "COMPORTAMENTO INADEQUADO"
click at [591, 418] on button "Próximo →" at bounding box center [573, 421] width 143 height 44
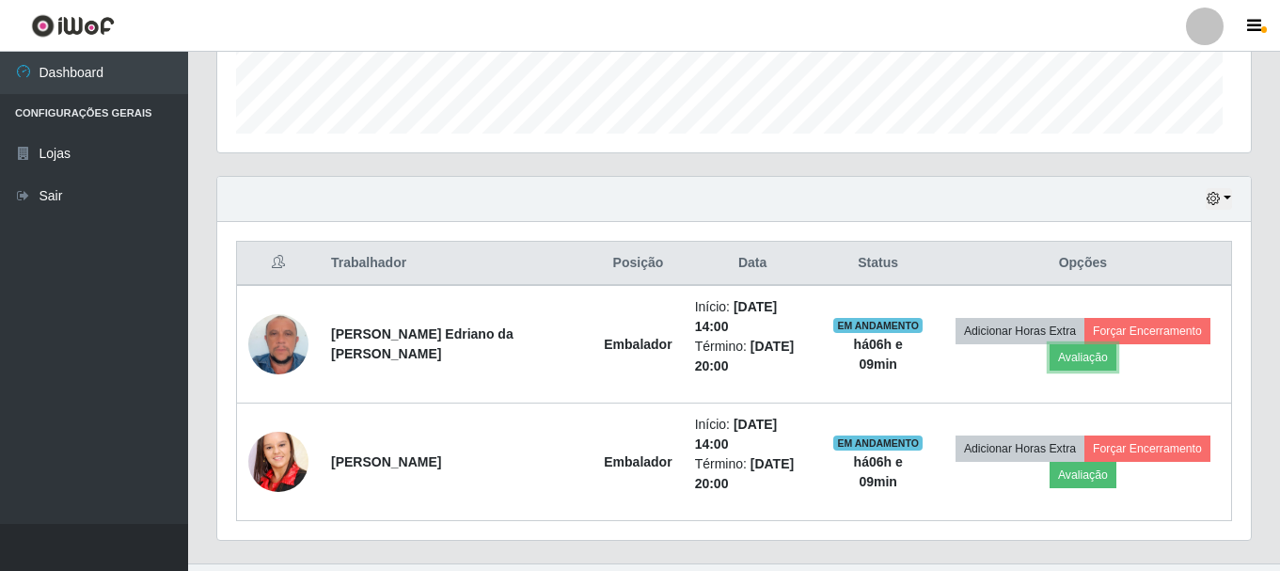
scroll to position [390, 1034]
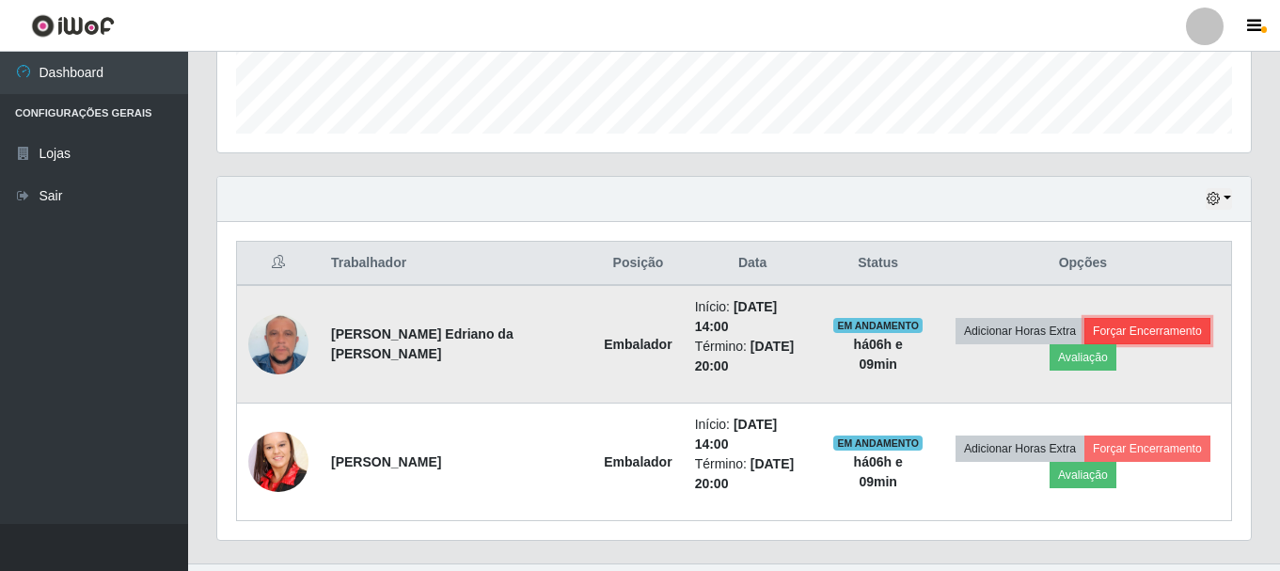
click at [1149, 321] on button "Forçar Encerramento" at bounding box center [1147, 331] width 126 height 26
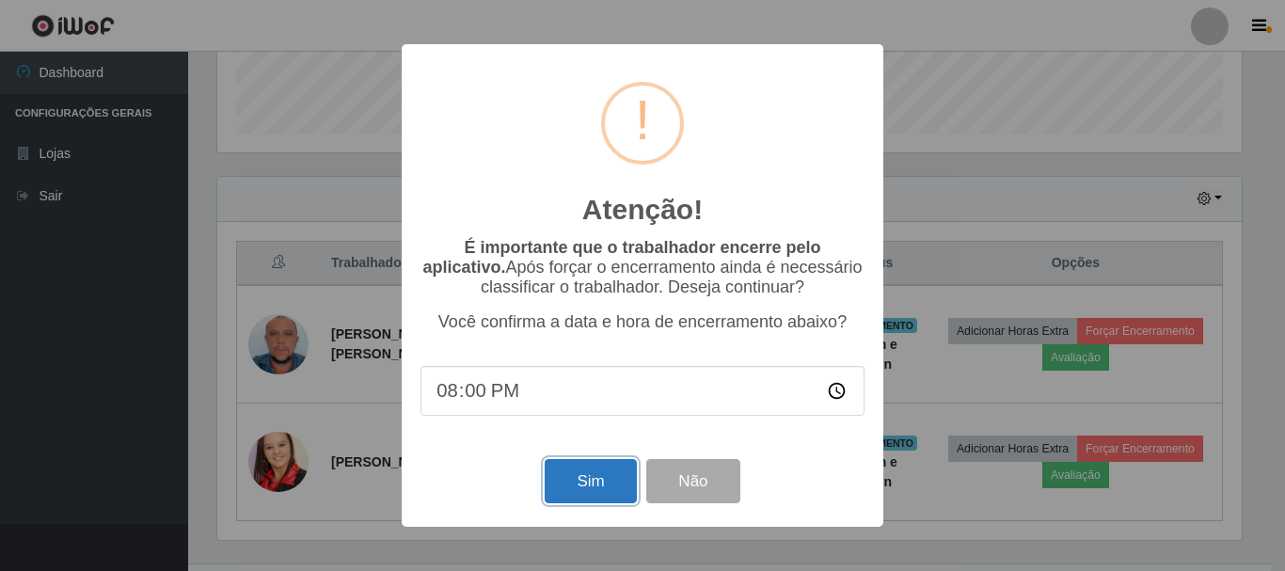
click at [578, 484] on button "Sim" at bounding box center [590, 481] width 91 height 44
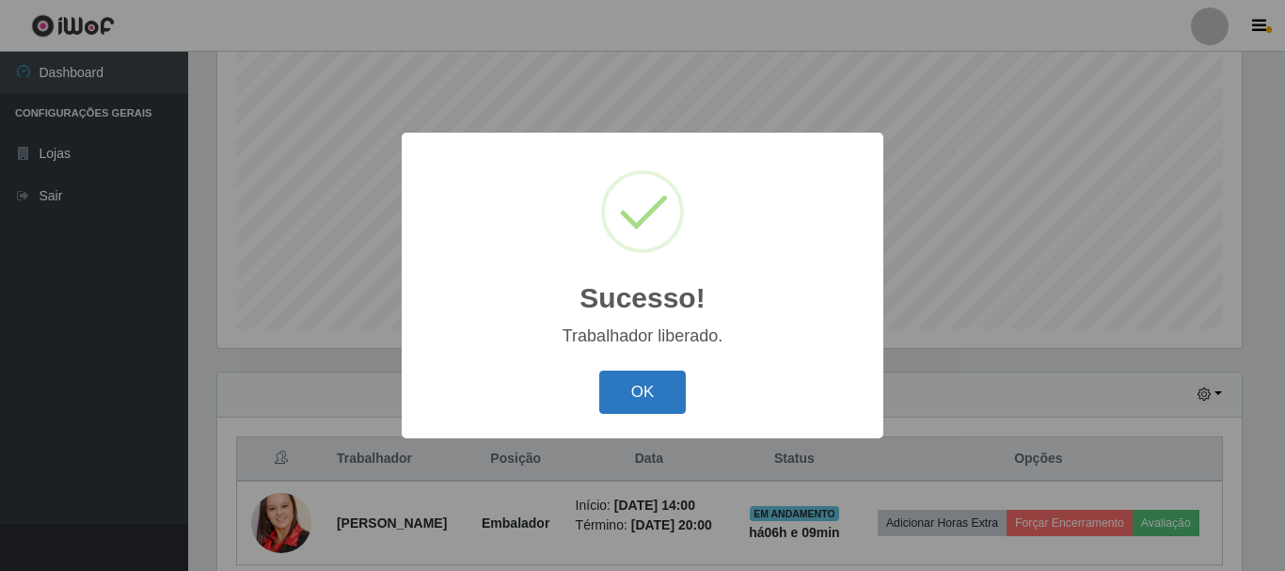
click at [658, 390] on button "OK" at bounding box center [642, 393] width 87 height 44
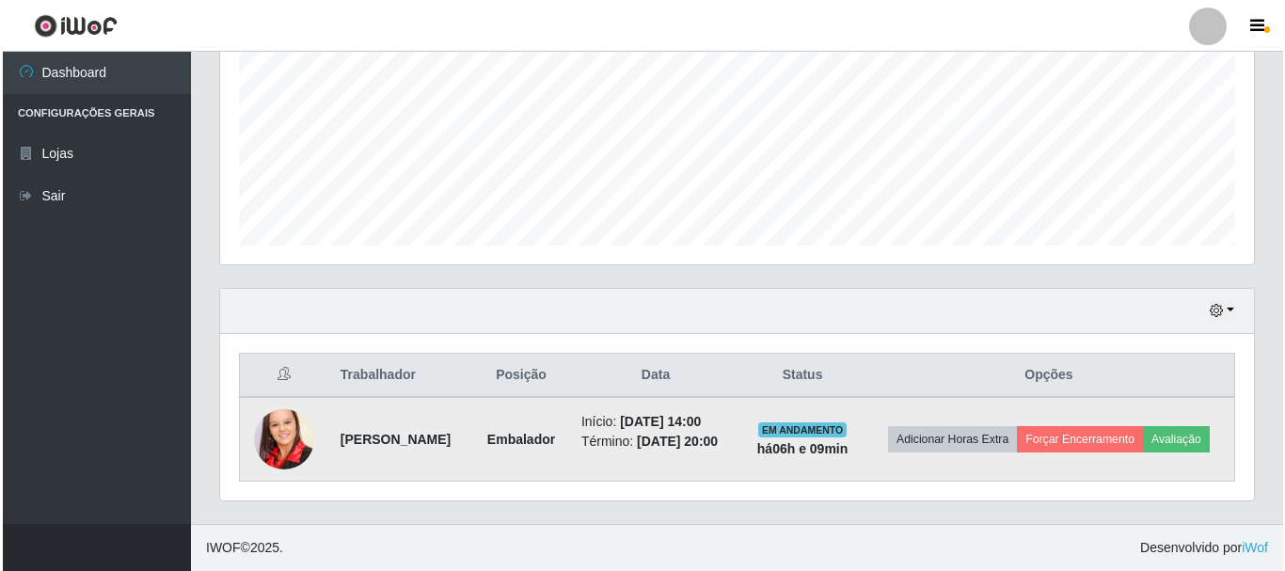
scroll to position [441, 0]
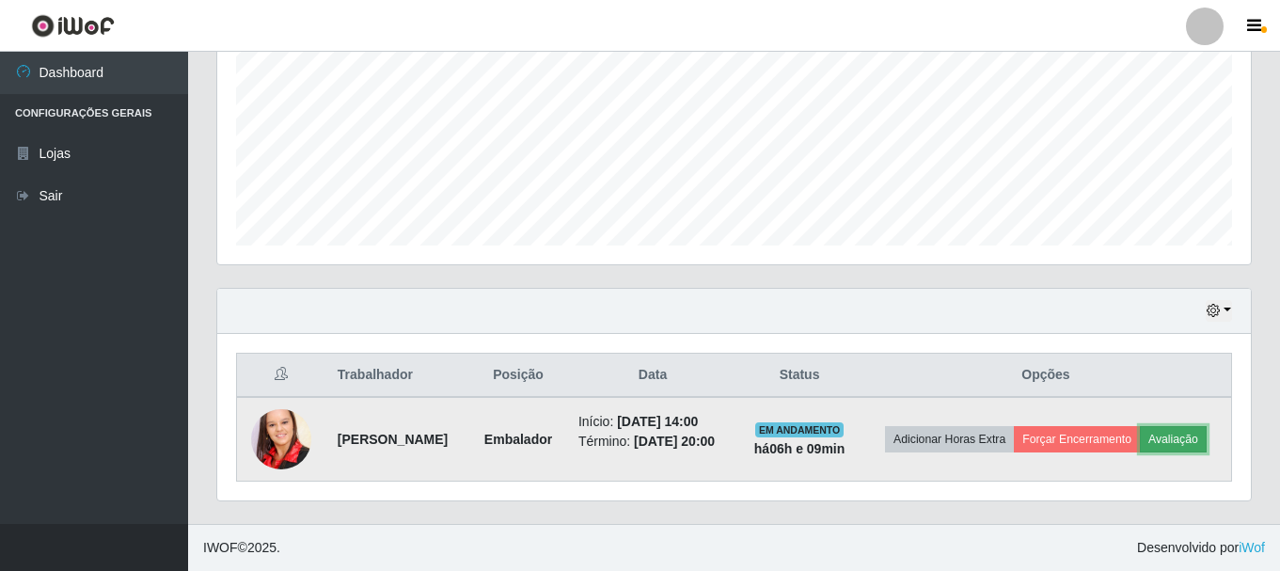
click at [1140, 451] on button "Avaliação" at bounding box center [1173, 439] width 67 height 26
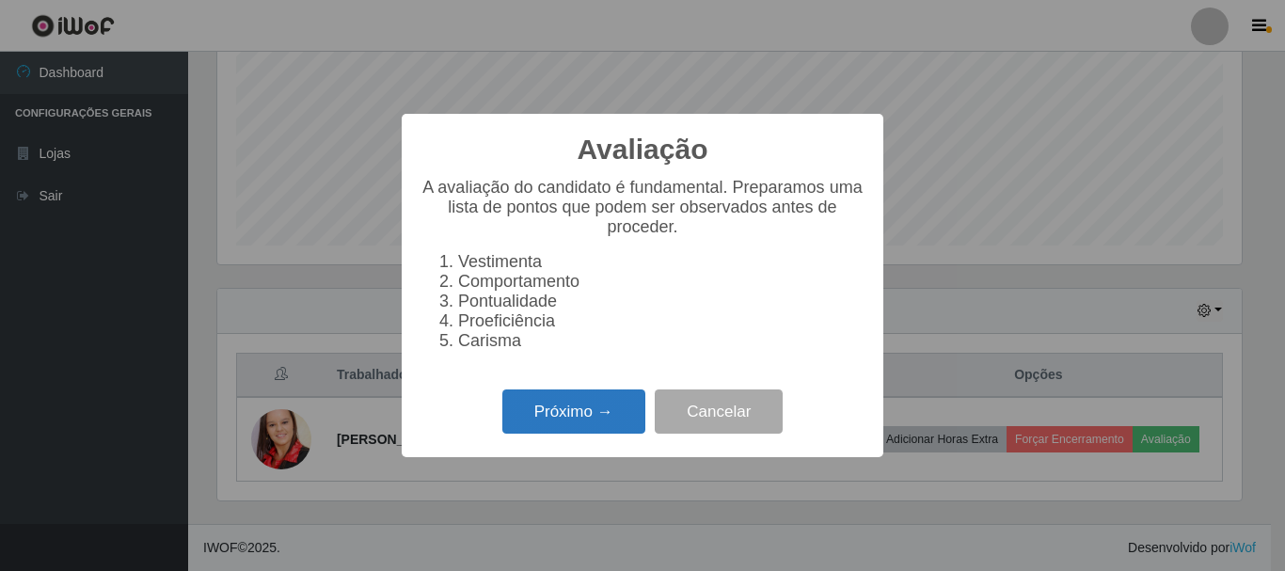
click at [564, 424] on button "Próximo →" at bounding box center [573, 411] width 143 height 44
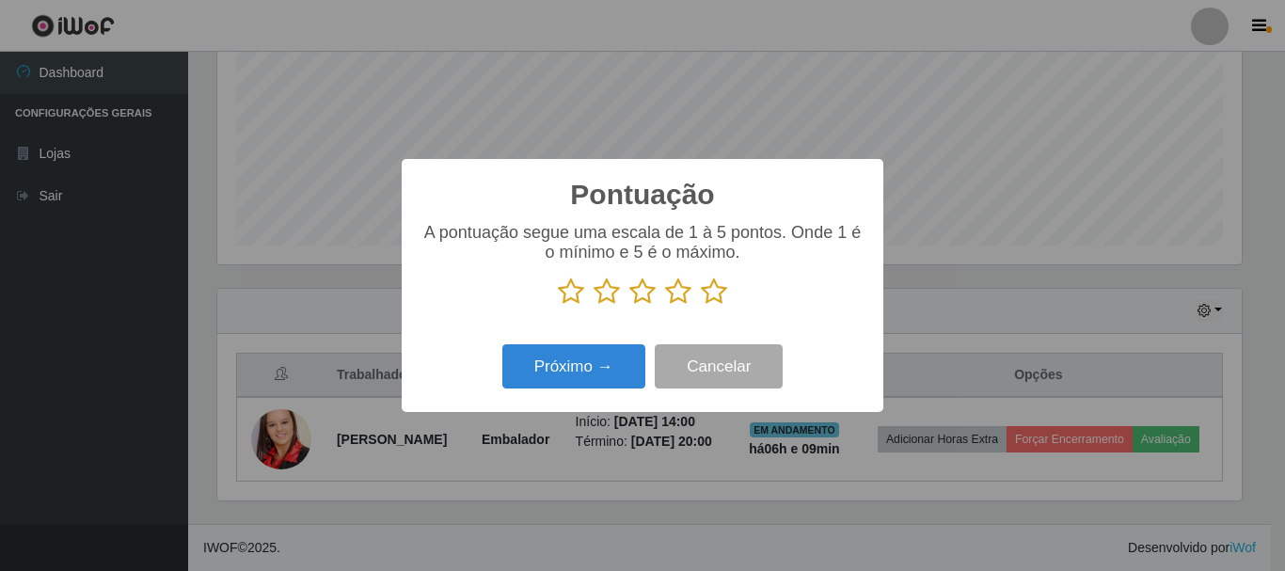
click at [705, 295] on icon at bounding box center [714, 291] width 26 height 28
click at [701, 306] on input "radio" at bounding box center [701, 306] width 0 height 0
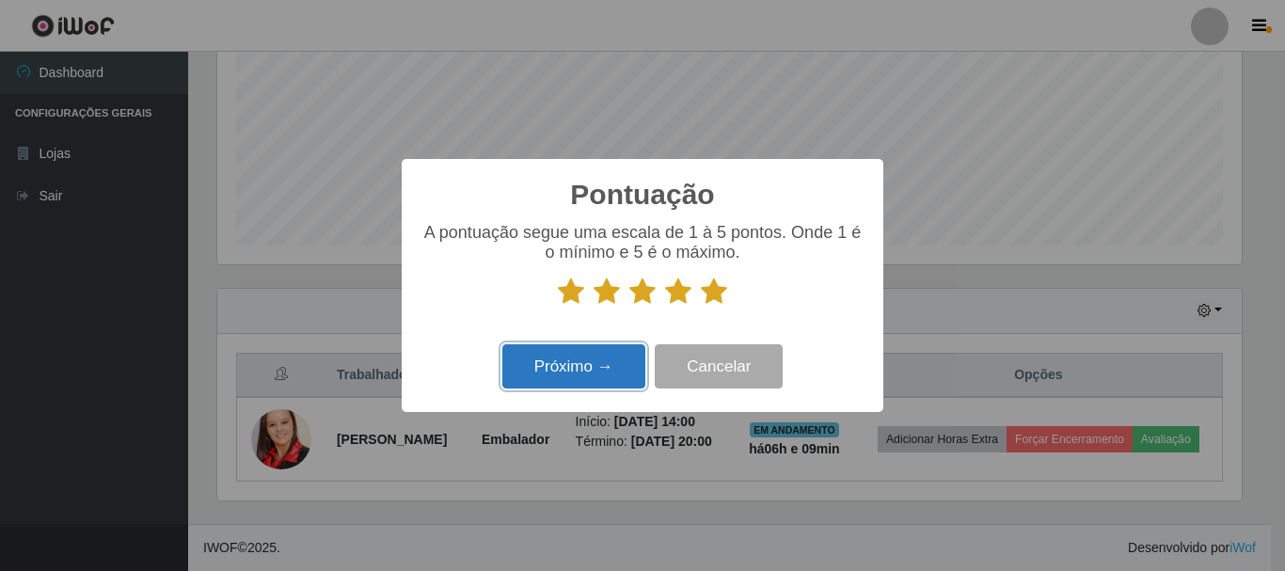
click at [614, 361] on button "Próximo →" at bounding box center [573, 366] width 143 height 44
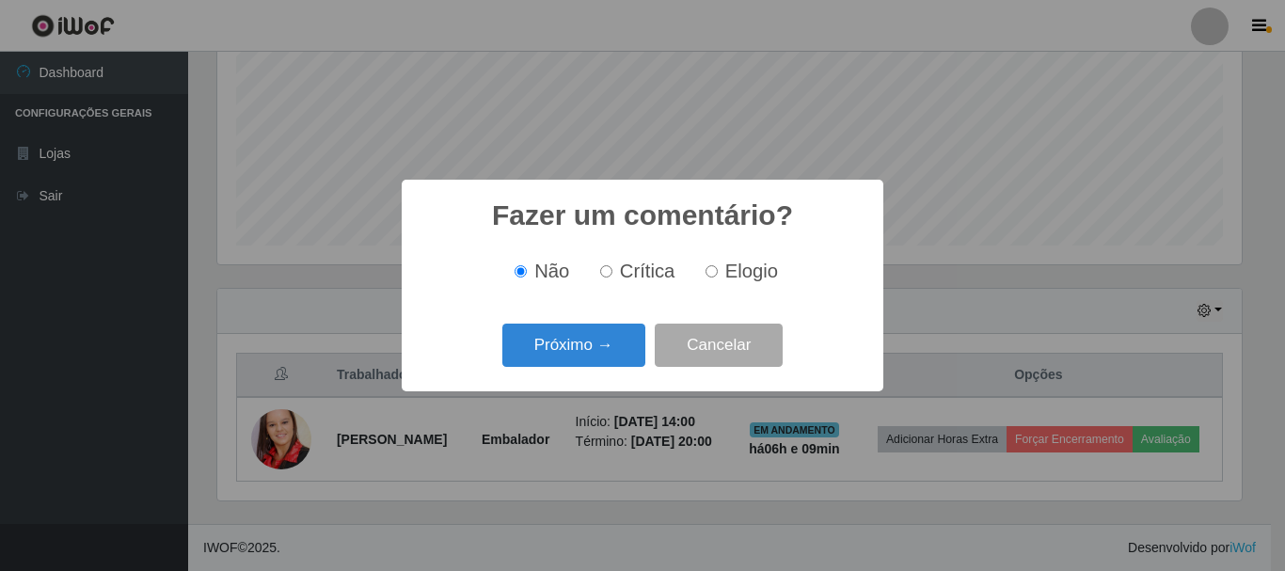
click at [716, 273] on input "Elogio" at bounding box center [711, 271] width 12 height 12
radio input "true"
click at [579, 337] on button "Próximo →" at bounding box center [573, 346] width 143 height 44
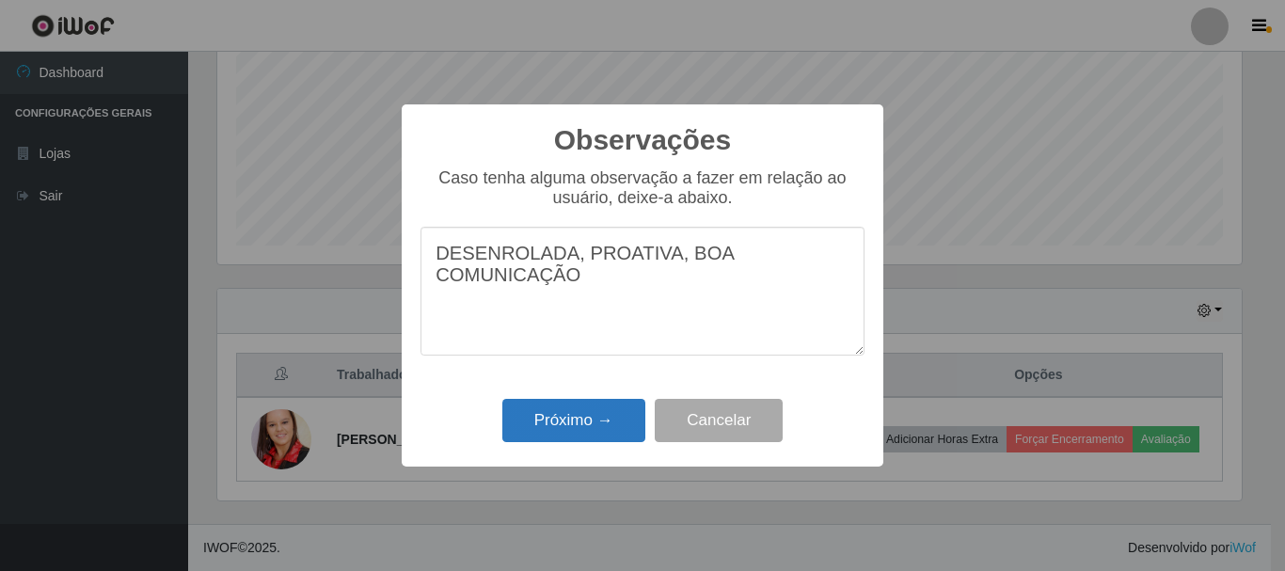
type textarea "DESENROLADA, PROATIVA, BOA COMUNICAÇÃO"
click at [580, 418] on button "Próximo →" at bounding box center [573, 421] width 143 height 44
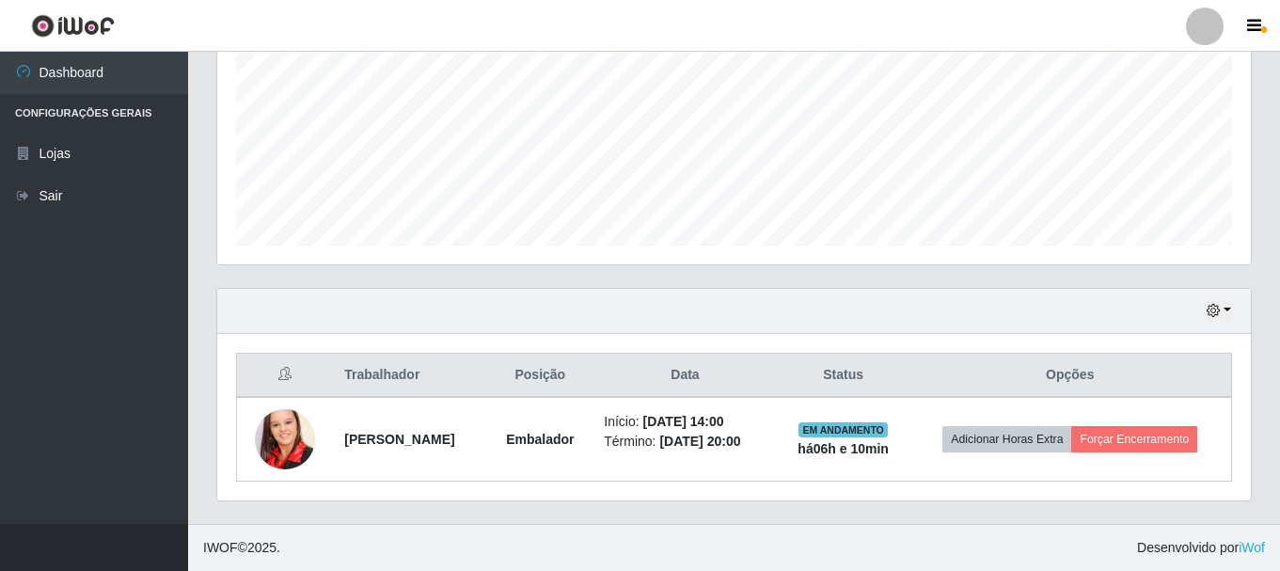
scroll to position [427, 0]
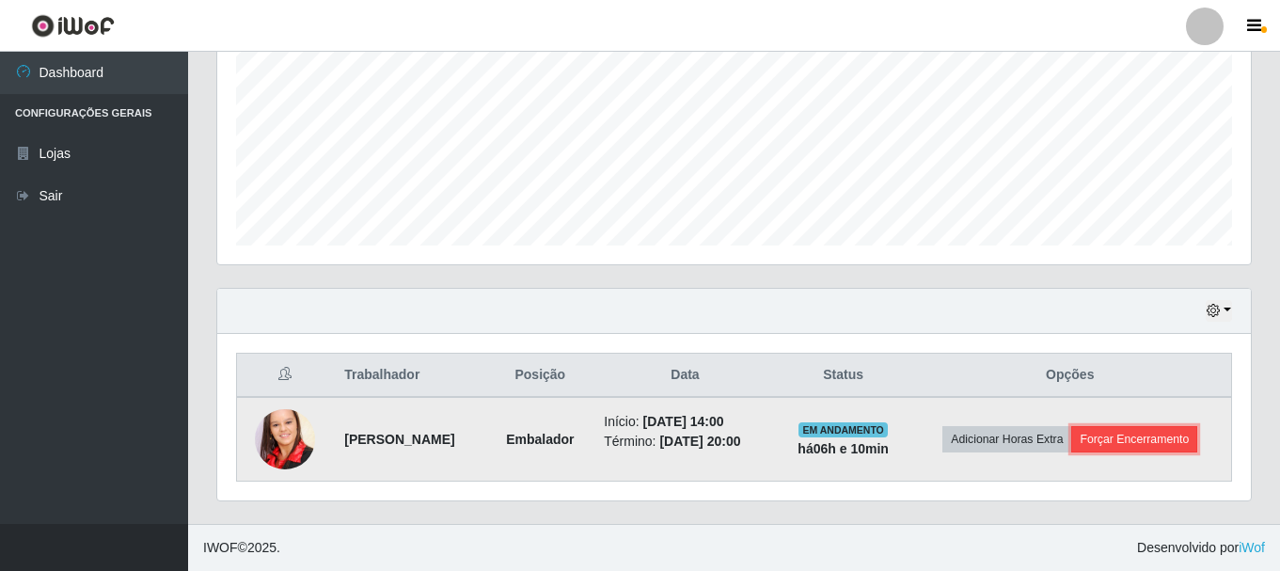
click at [1176, 450] on button "Forçar Encerramento" at bounding box center [1134, 439] width 126 height 26
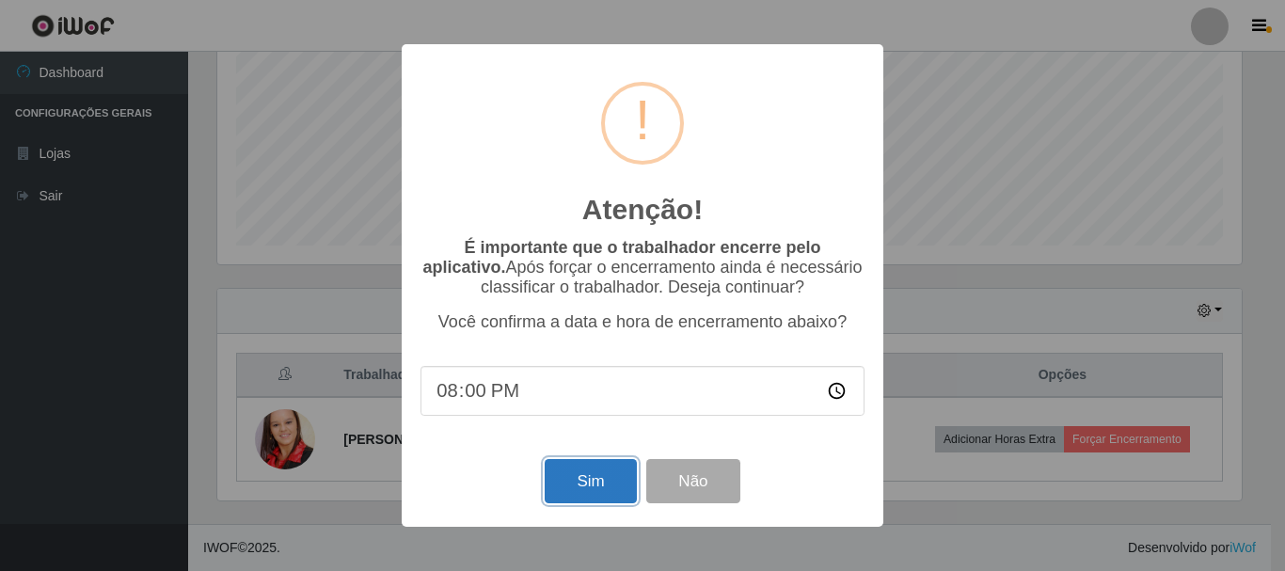
click at [548, 467] on button "Sim" at bounding box center [590, 481] width 91 height 44
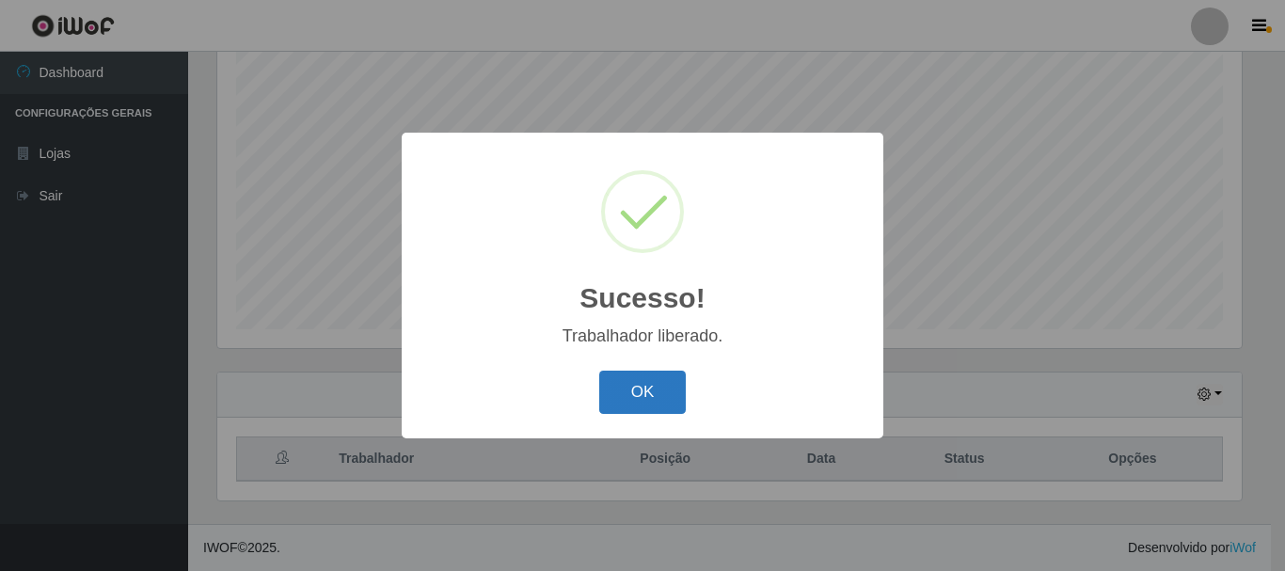
click at [616, 390] on button "OK" at bounding box center [642, 393] width 87 height 44
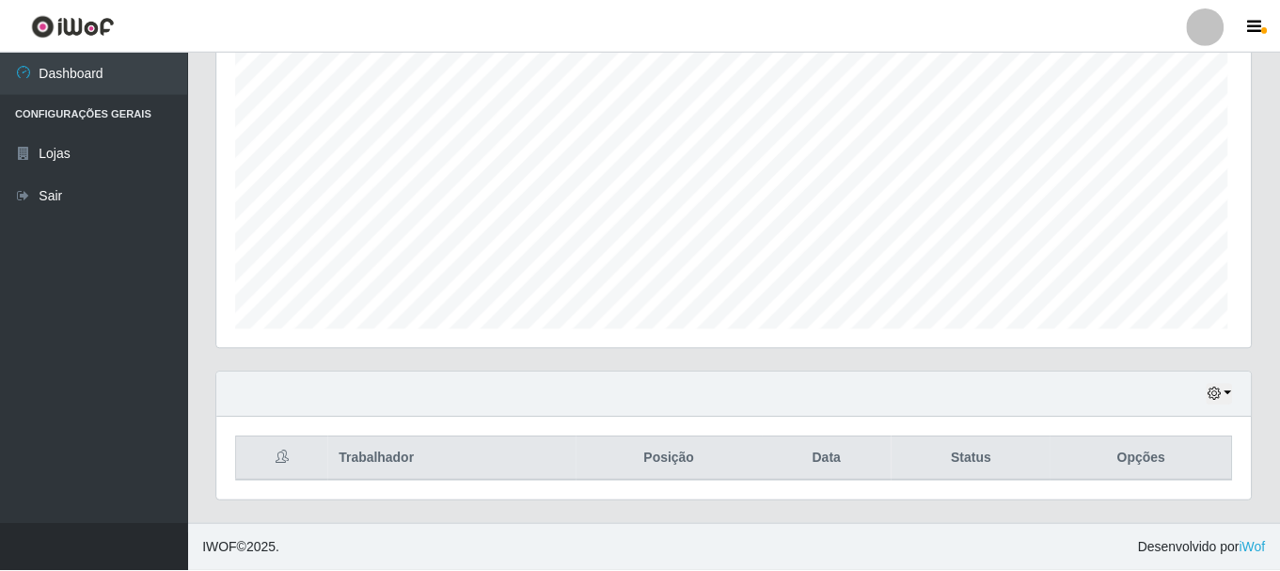
scroll to position [390, 1034]
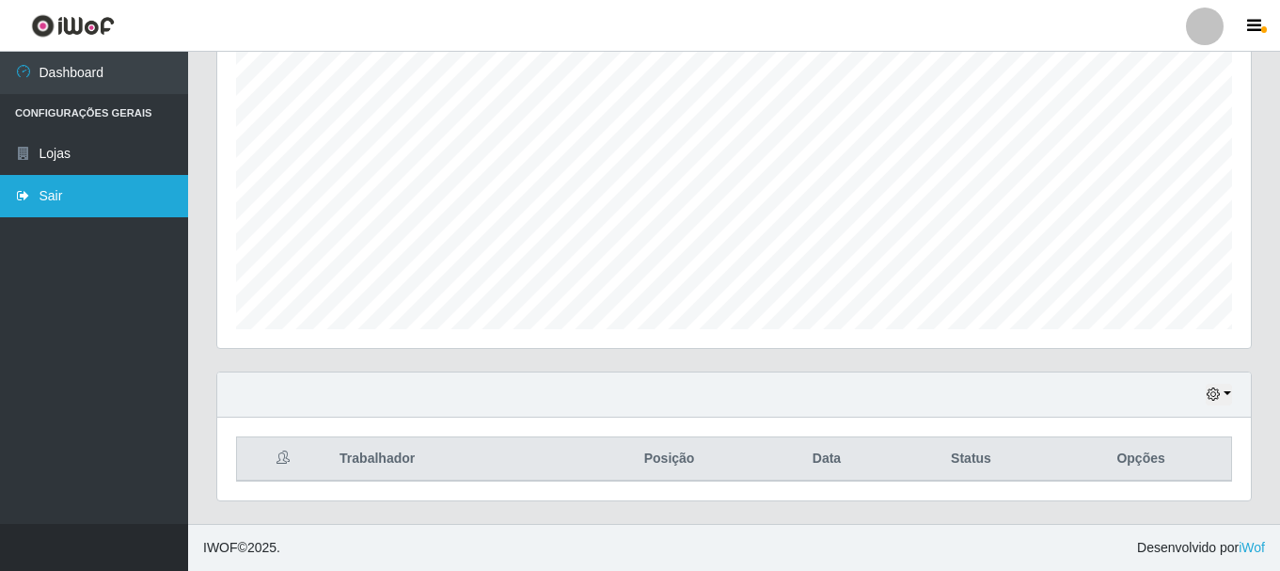
click at [78, 209] on link "Sair" at bounding box center [94, 196] width 188 height 42
